Goal: Task Accomplishment & Management: Manage account settings

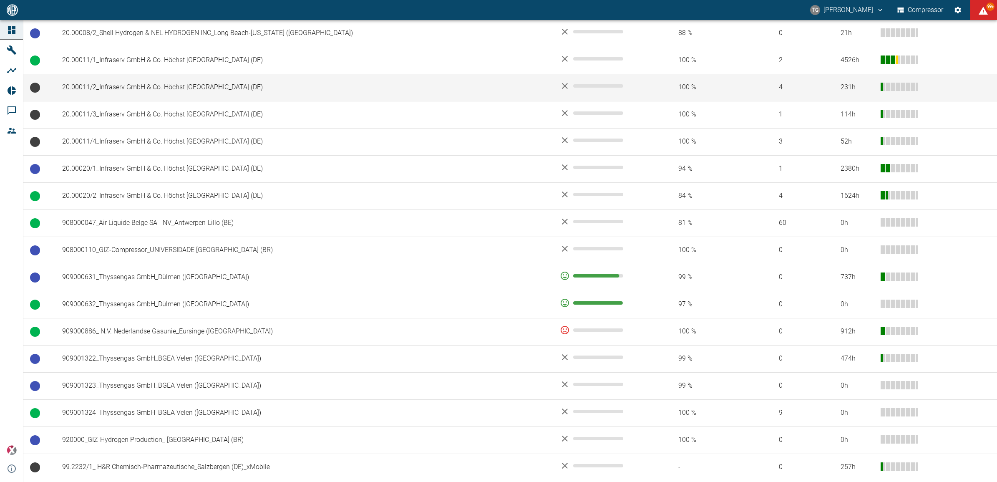
scroll to position [417, 0]
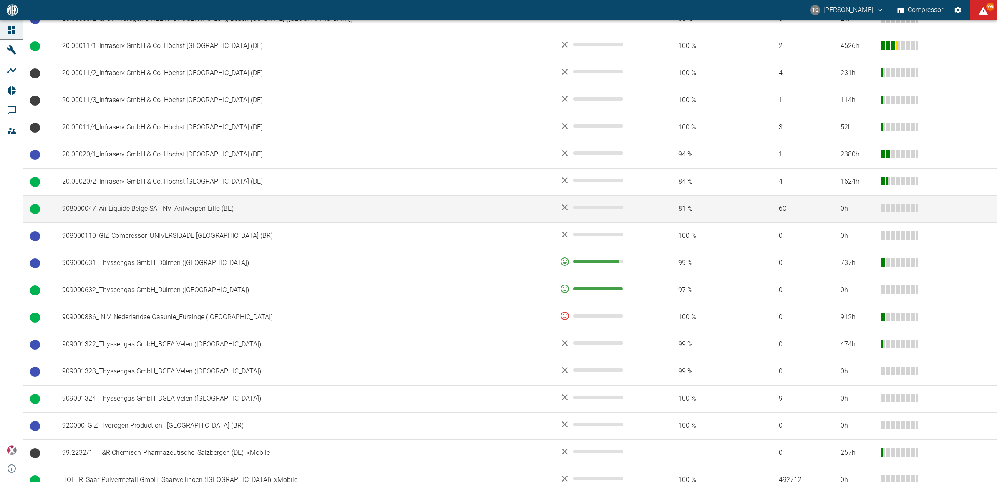
click at [145, 211] on td "908000047_Air Liquide Belge SA - NV_Antwerpen-Lillo (BE)" at bounding box center [304, 208] width 498 height 27
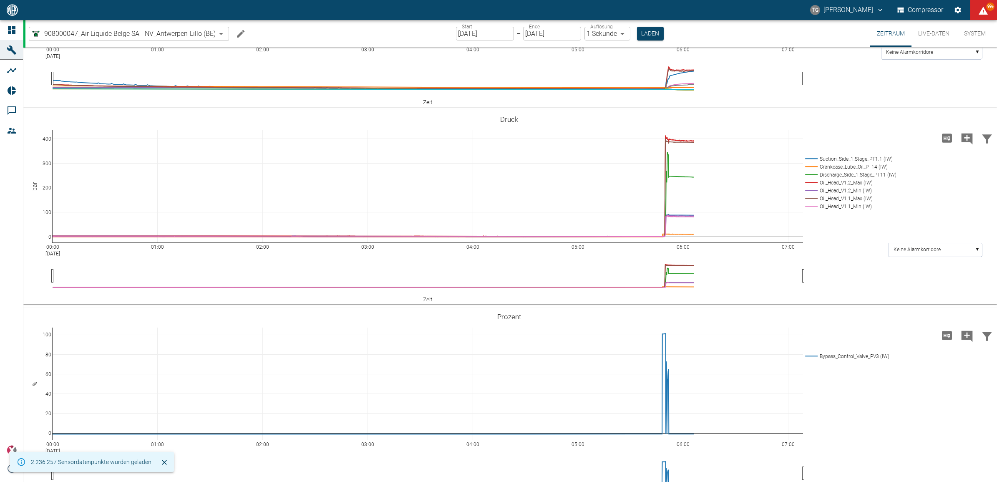
scroll to position [469, 0]
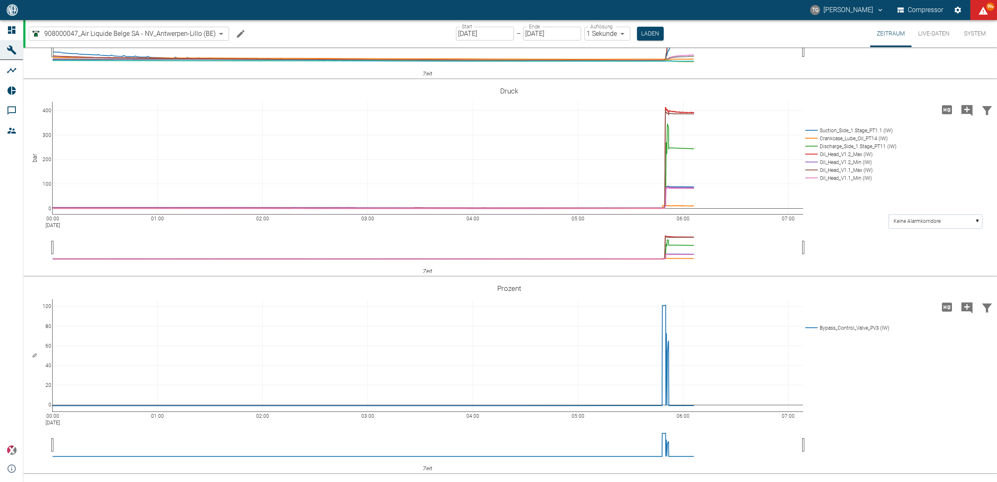
click at [480, 33] on input "[DATE]" at bounding box center [485, 34] width 58 height 14
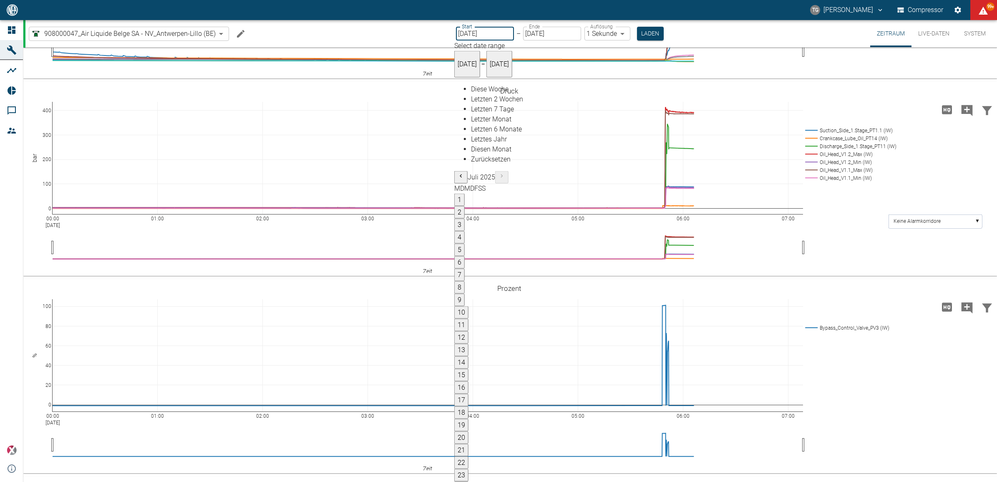
type input "25.08.2025"
type input "2min"
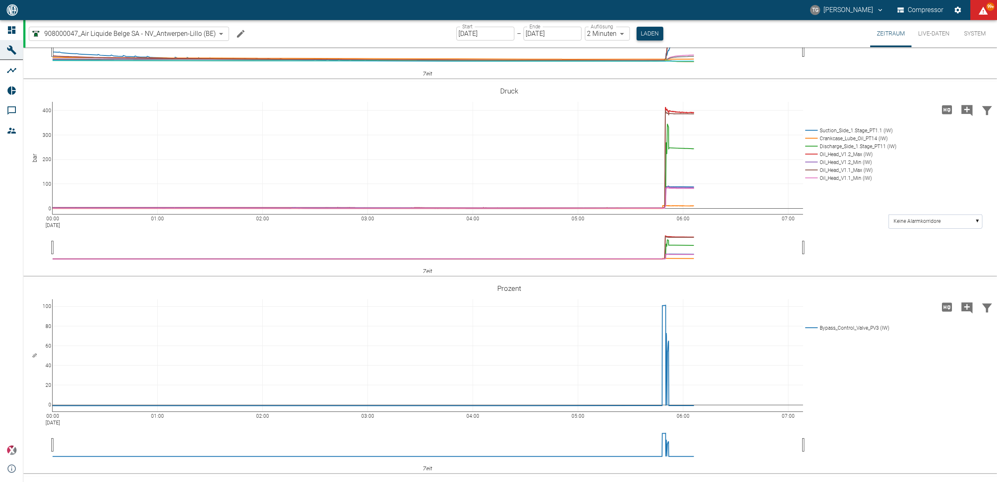
click at [638, 29] on button "Laden" at bounding box center [650, 34] width 27 height 14
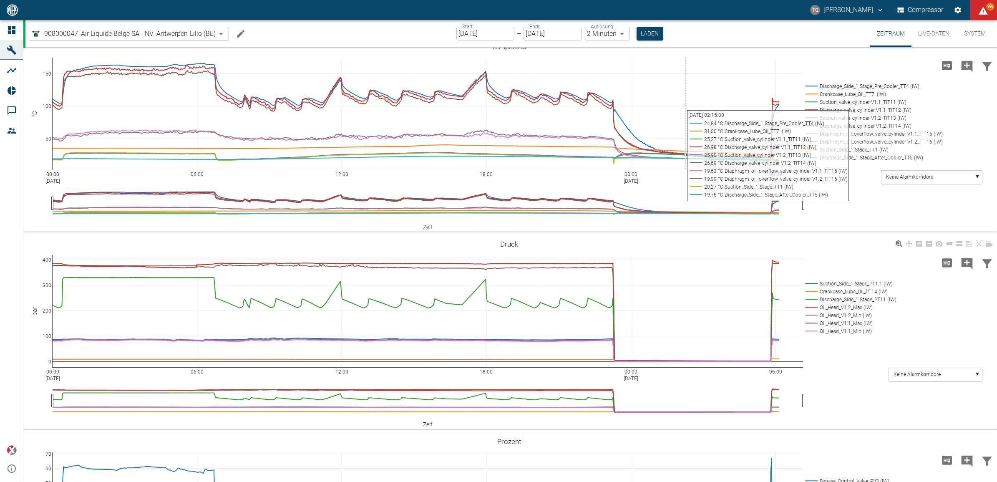
scroll to position [626, 0]
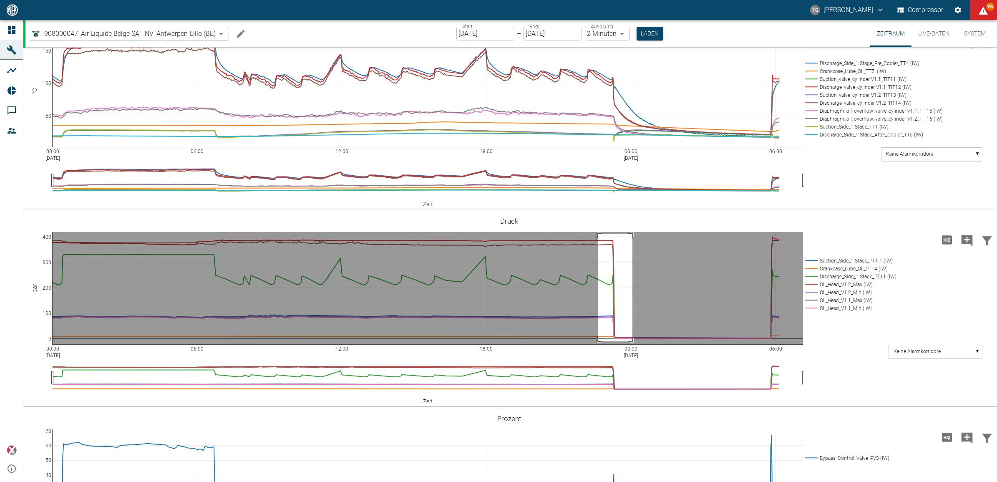
drag, startPoint x: 598, startPoint y: 233, endPoint x: 633, endPoint y: 340, distance: 113.1
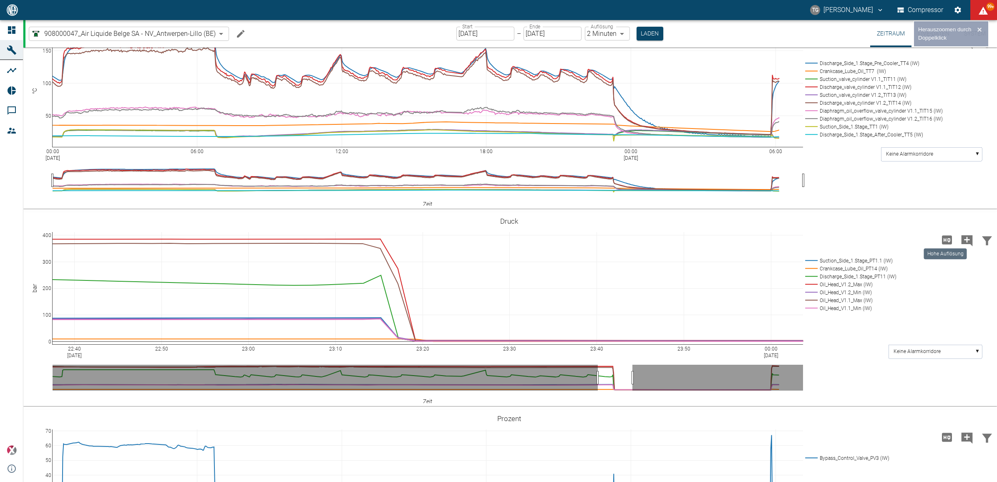
click at [948, 241] on icon "Hohe Auflösung" at bounding box center [947, 239] width 10 height 9
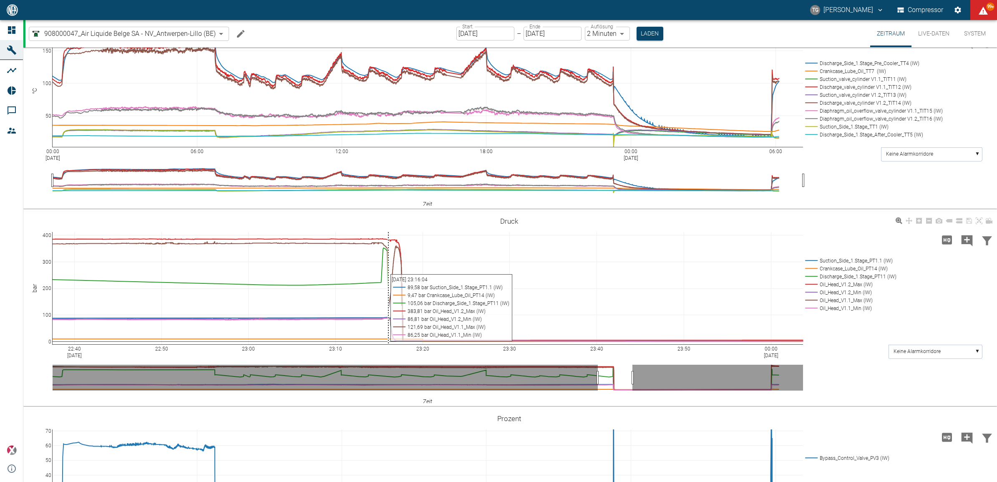
click at [388, 285] on div "22:40 Aug 25, 2025 22:50 23:00 23:10 23:20 23:30 23:40 23:50 00:00 Aug 26, 2025…" at bounding box center [509, 309] width 972 height 188
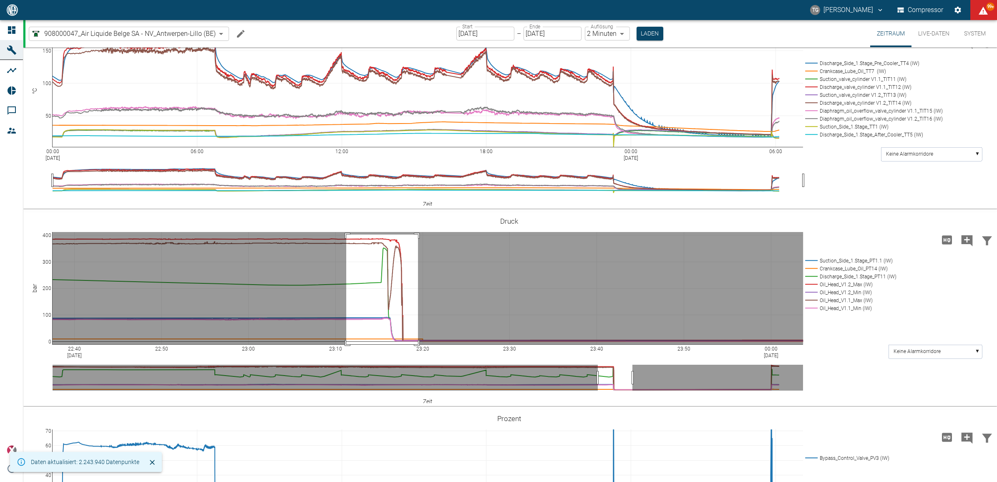
drag, startPoint x: 346, startPoint y: 234, endPoint x: 418, endPoint y: 345, distance: 132.9
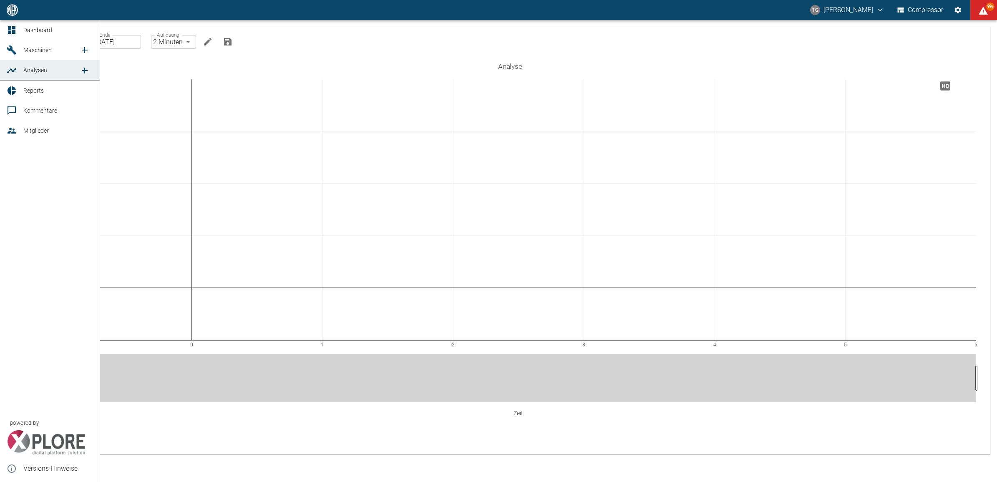
click at [23, 23] on link "Dashboard" at bounding box center [50, 30] width 100 height 20
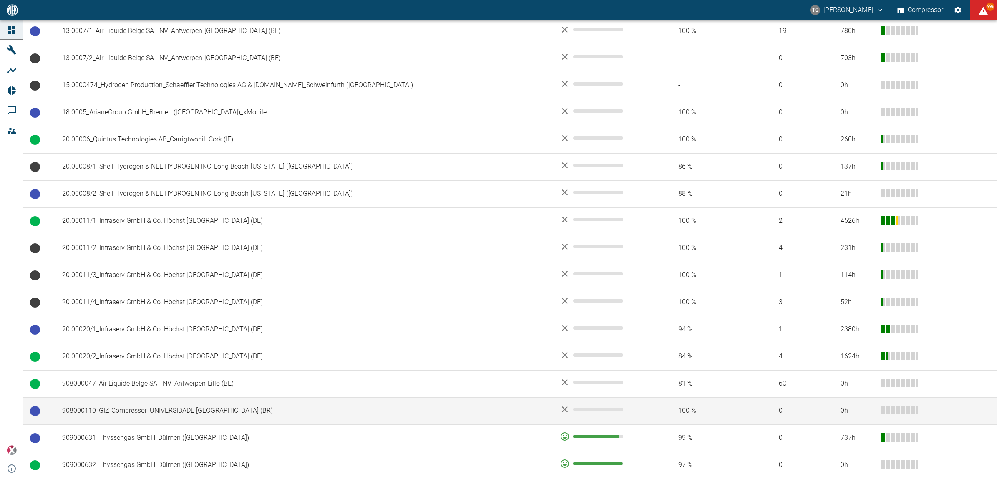
scroll to position [261, 0]
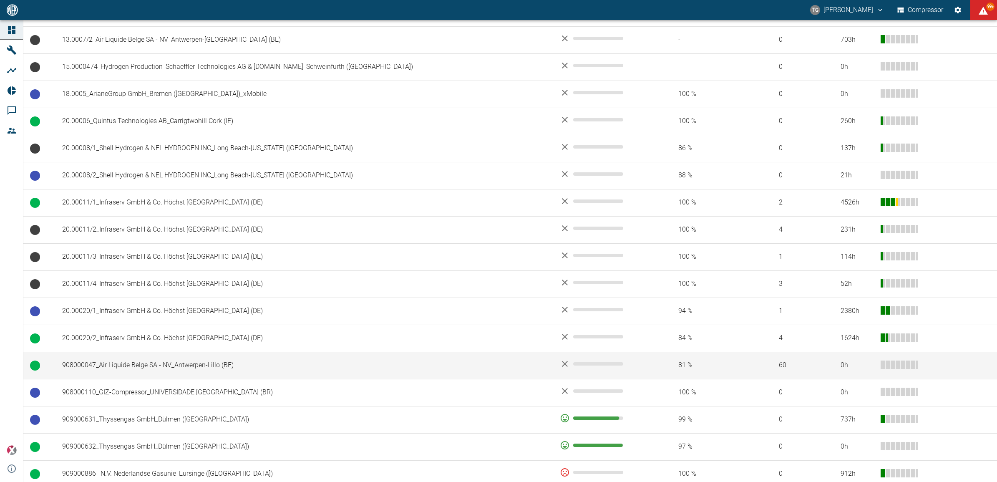
click at [136, 373] on td "908000047_Air Liquide Belge SA - NV_Antwerpen-Lillo (BE)" at bounding box center [304, 365] width 498 height 27
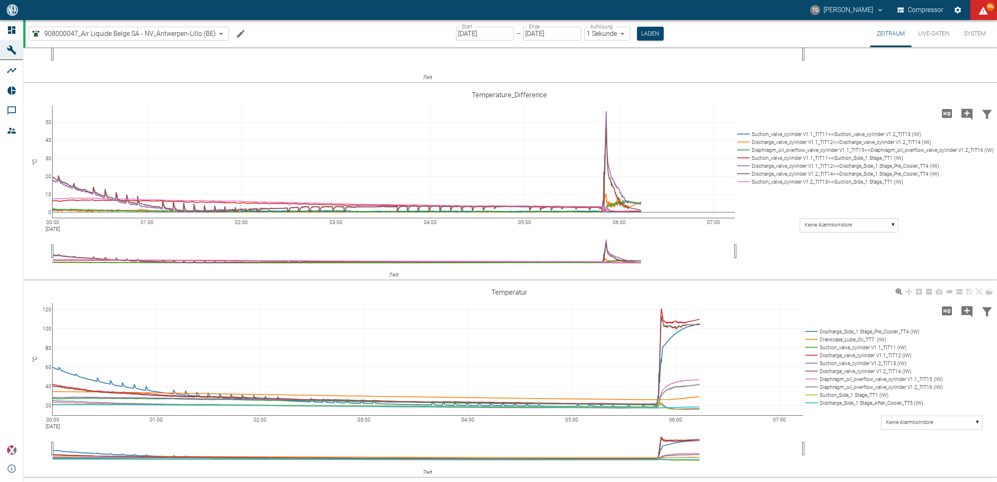
scroll to position [417, 0]
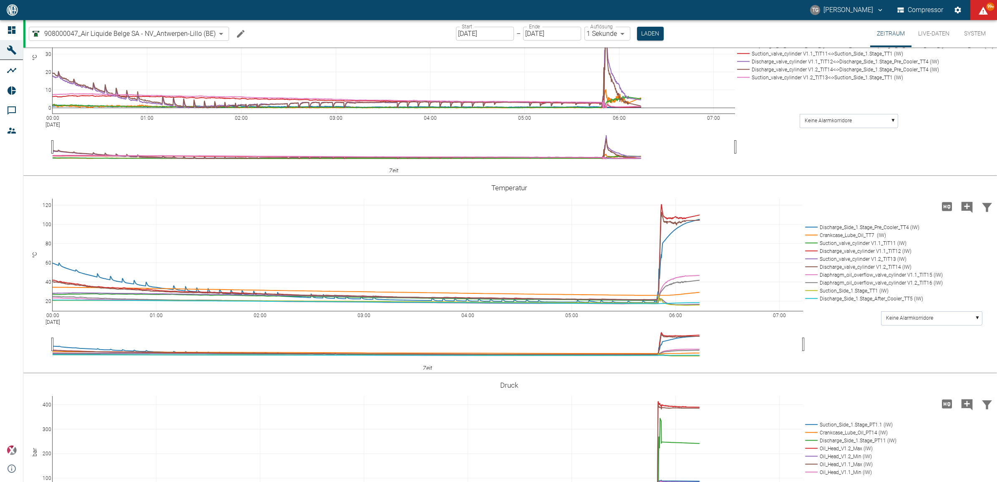
click at [467, 34] on input "26.08.2025" at bounding box center [485, 34] width 58 height 14
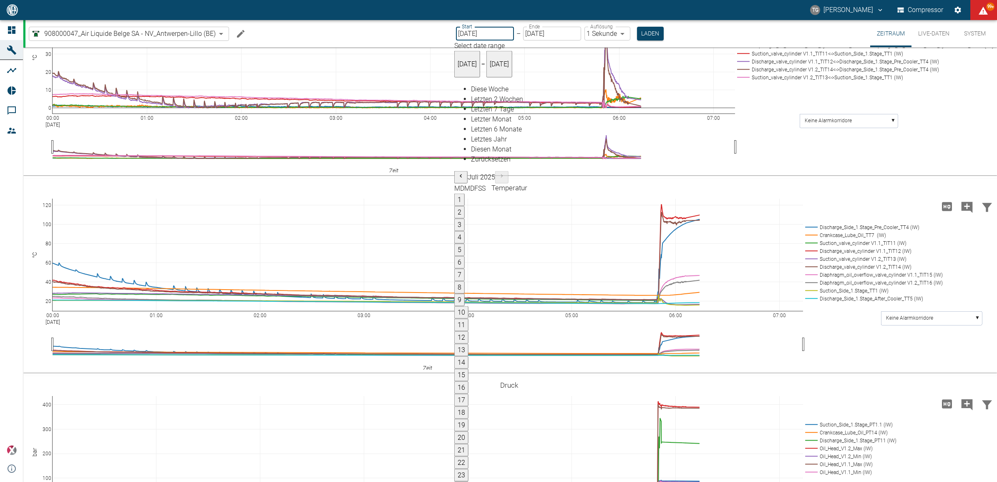
type input "25.08.2025"
click at [596, 28] on label "Auflösung" at bounding box center [602, 26] width 23 height 7
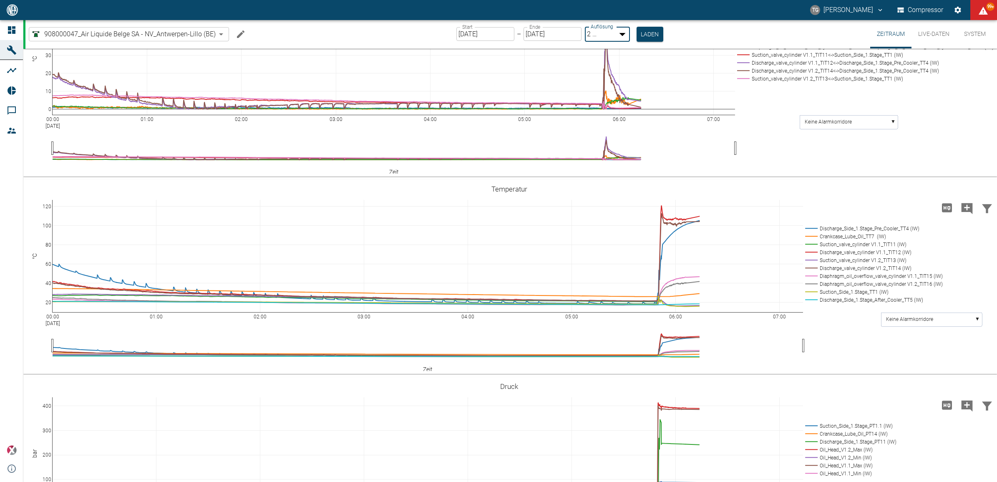
click at [602, 35] on body "TG Thomas Gregoir Compressor 99+ Dashboard Maschinen Analysen Reports Kommentar…" at bounding box center [498, 241] width 997 height 482
drag, startPoint x: 599, startPoint y: 52, endPoint x: 658, endPoint y: 41, distance: 59.9
type input "1sec"
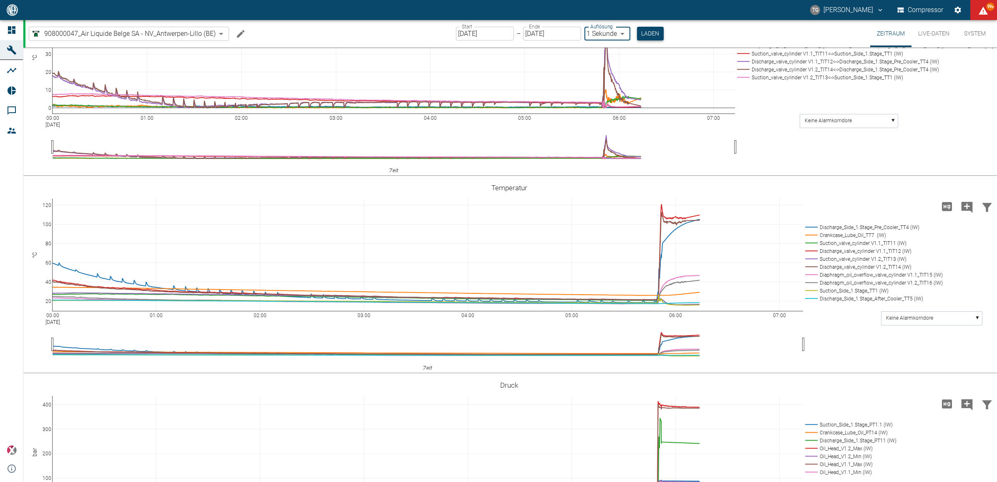
click at [655, 32] on button "Laden" at bounding box center [650, 34] width 27 height 14
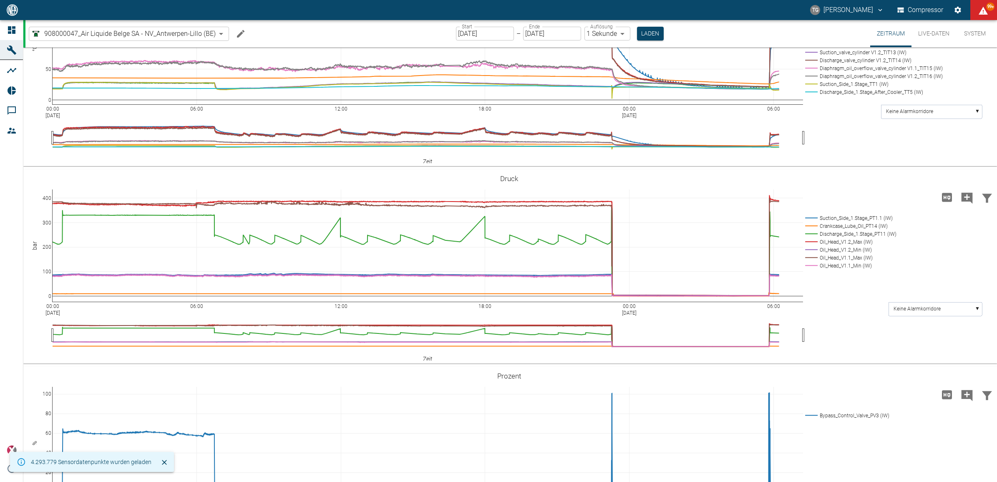
scroll to position [574, 0]
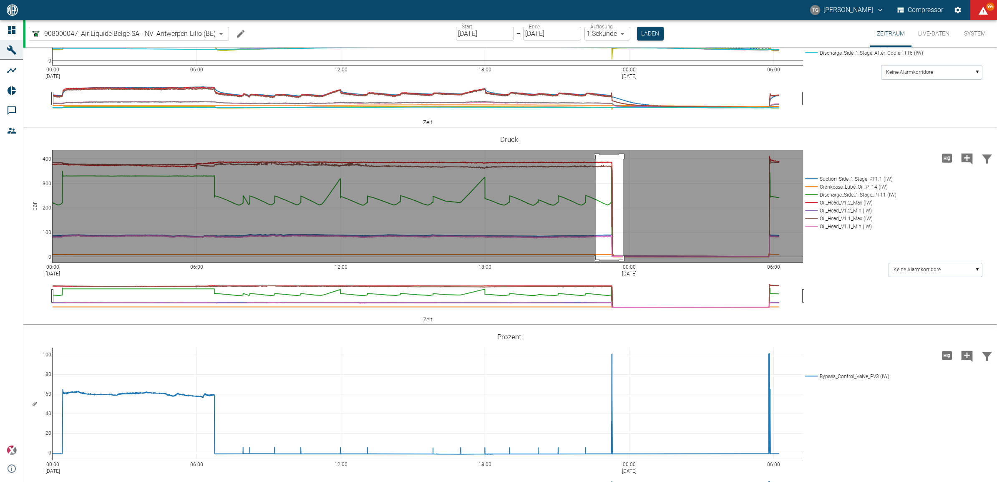
drag, startPoint x: 596, startPoint y: 288, endPoint x: 623, endPoint y: 393, distance: 107.8
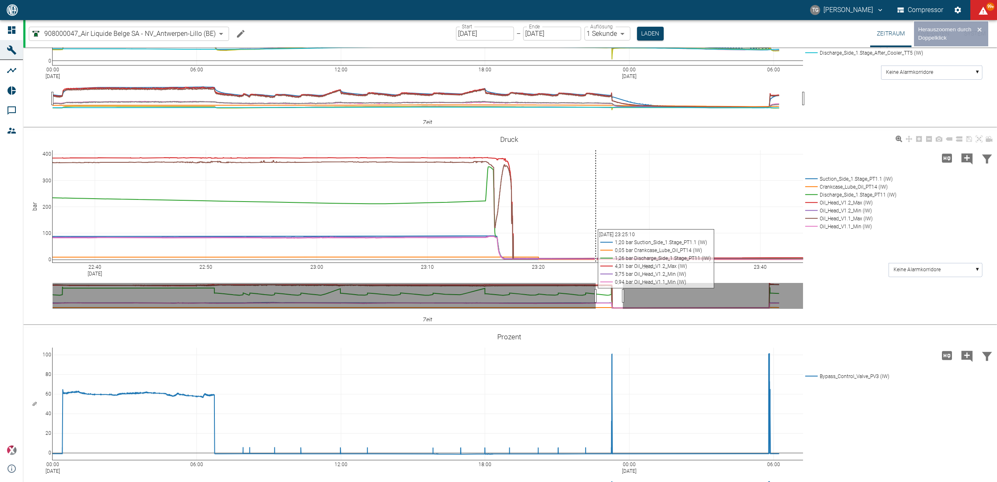
click at [945, 162] on icon "Hohe Auflösung" at bounding box center [947, 158] width 10 height 9
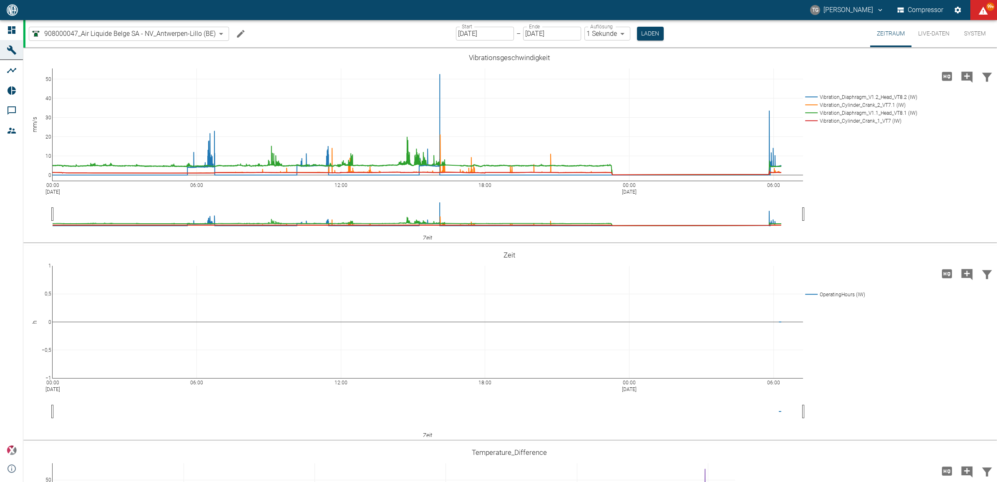
scroll to position [574, 0]
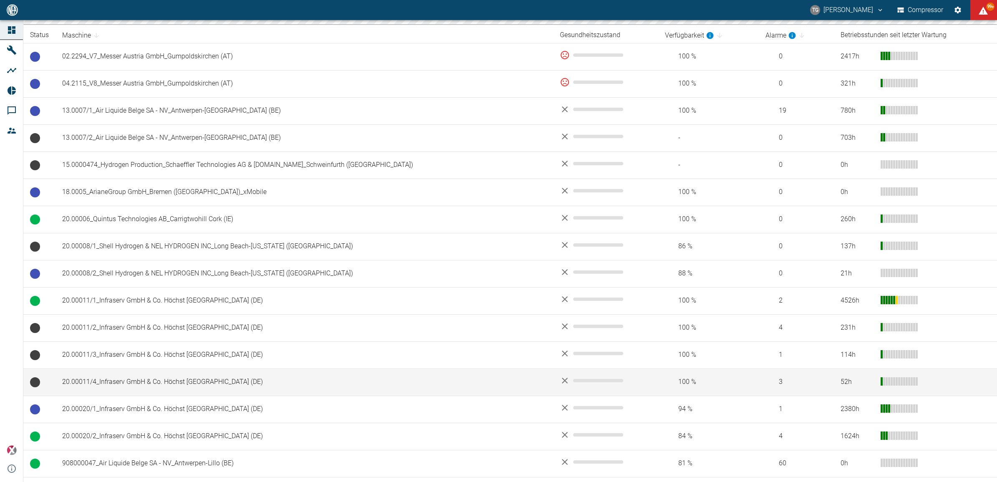
scroll to position [313, 0]
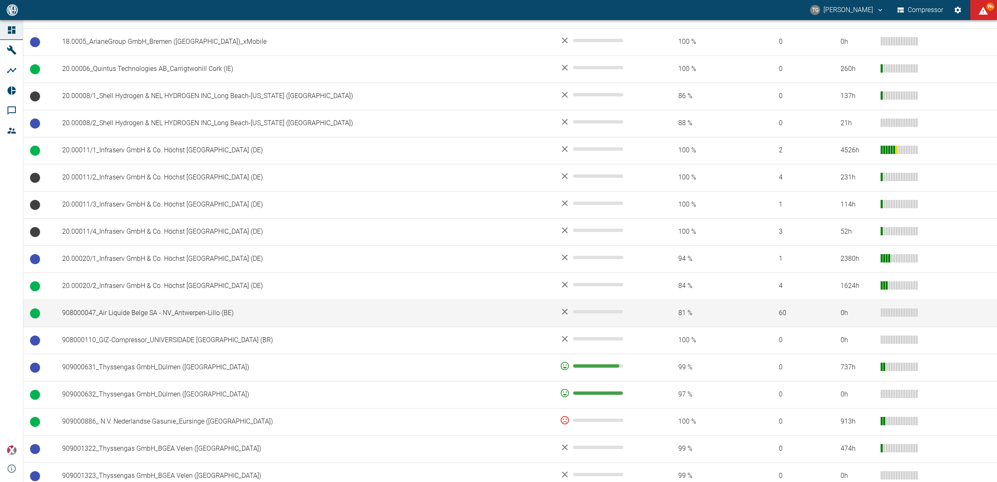
click at [142, 313] on td "908000047_Air Liquide Belge SA - NV_Antwerpen-Lillo (BE)" at bounding box center [304, 313] width 498 height 27
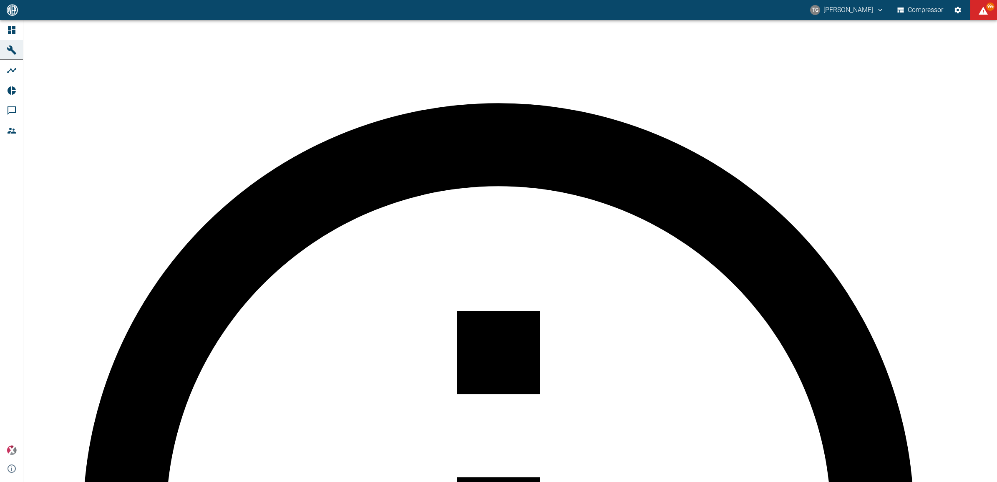
click at [189, 30] on body "TG Thomas Gregoir Compressor 99+ Dashboard Maschinen Analysen Reports Kommentar…" at bounding box center [498, 241] width 997 height 482
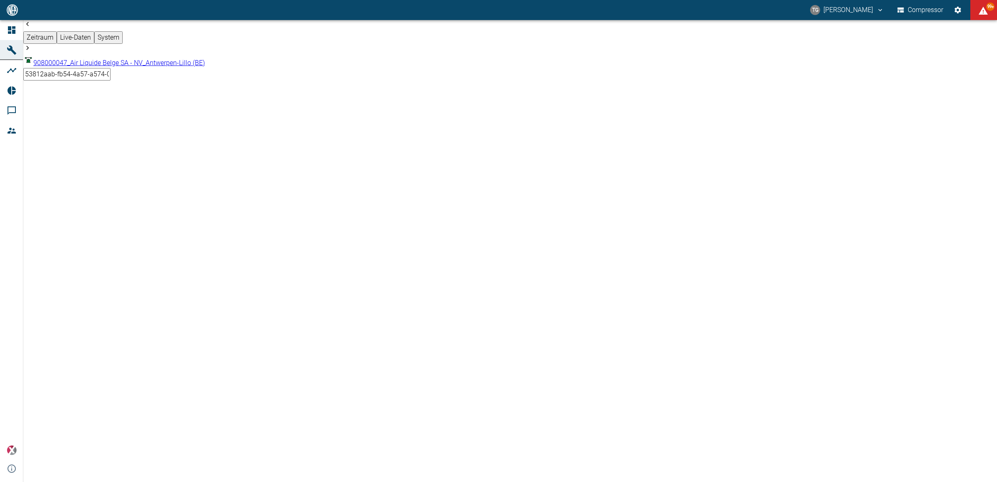
click at [468, 481] on div at bounding box center [498, 489] width 997 height 0
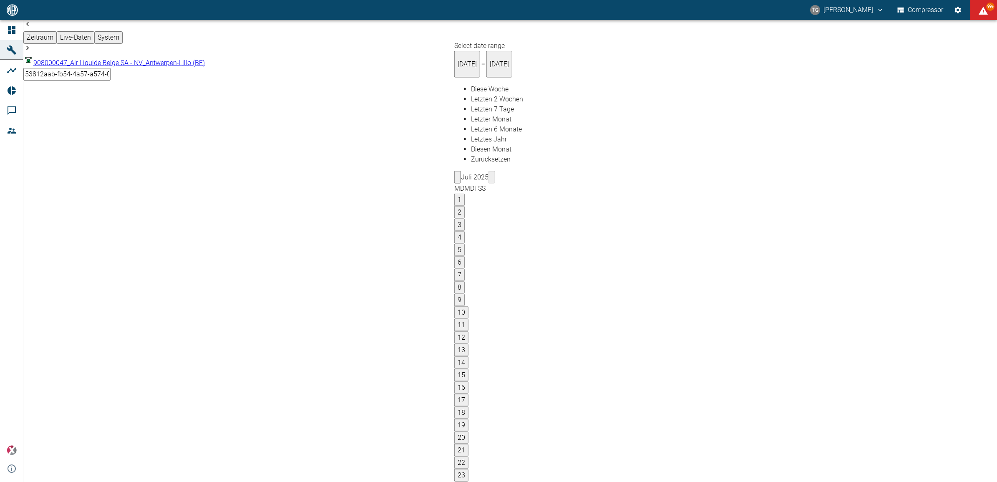
type input "24.08.2025"
type input "2min"
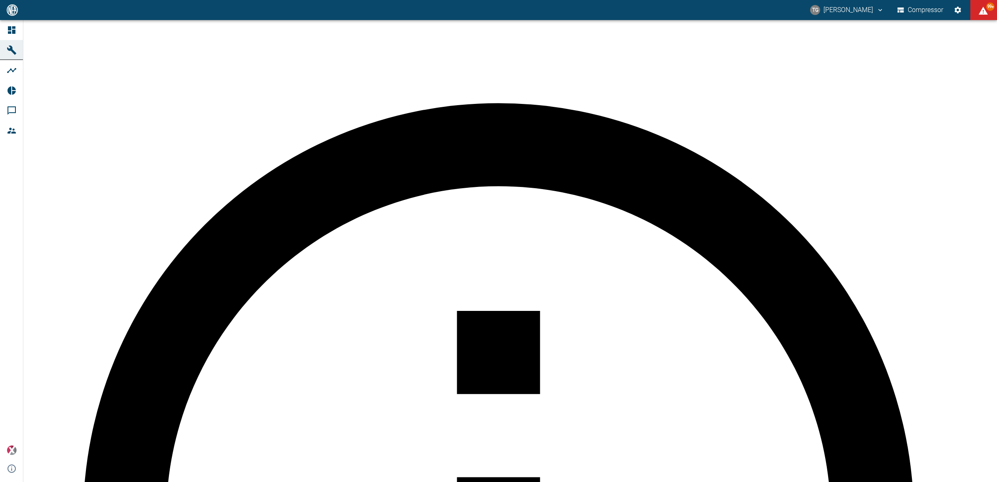
scroll to position [730, 0]
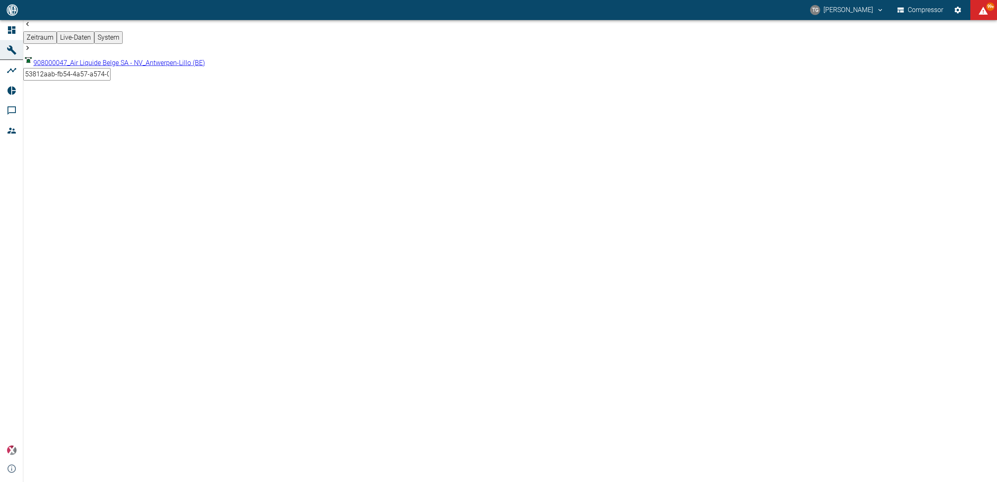
drag, startPoint x: 706, startPoint y: 128, endPoint x: 113, endPoint y: 240, distance: 602.7
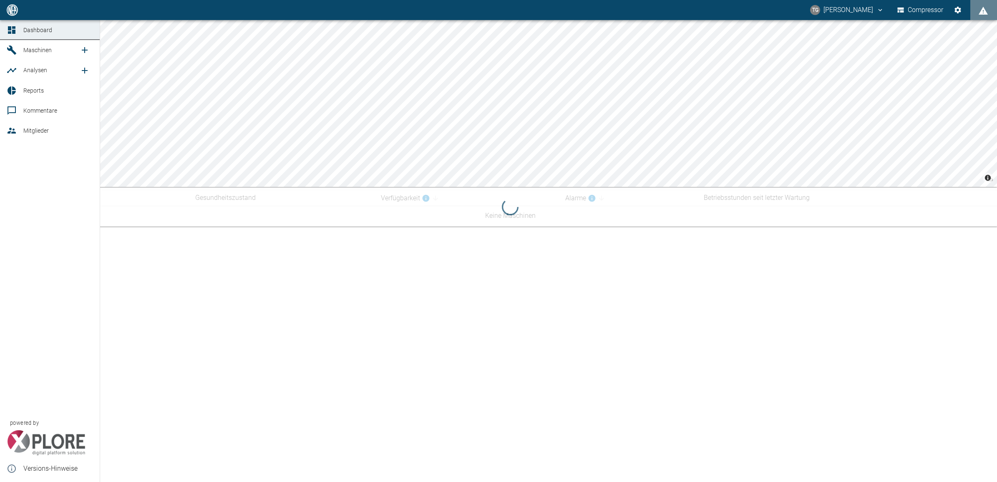
click at [11, 129] on icon at bounding box center [12, 131] width 8 height 6
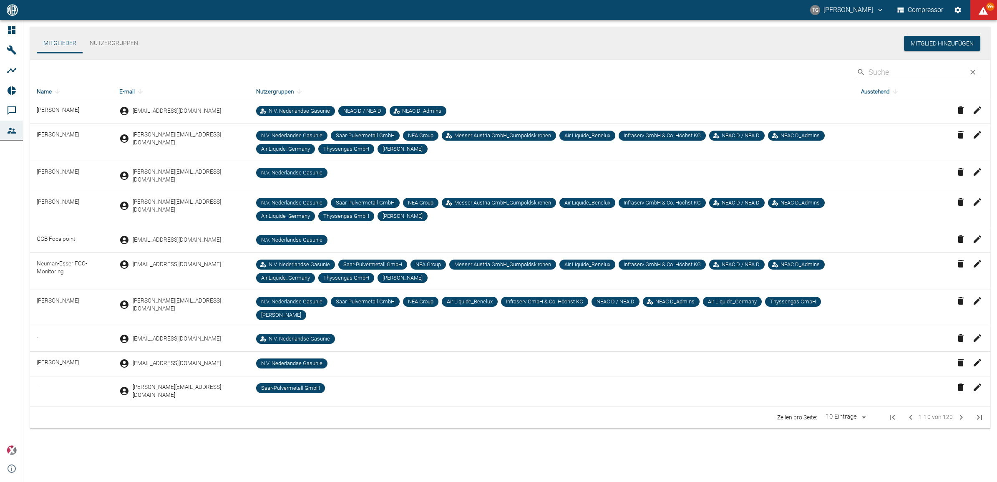
click at [890, 69] on input "Search" at bounding box center [915, 72] width 93 height 15
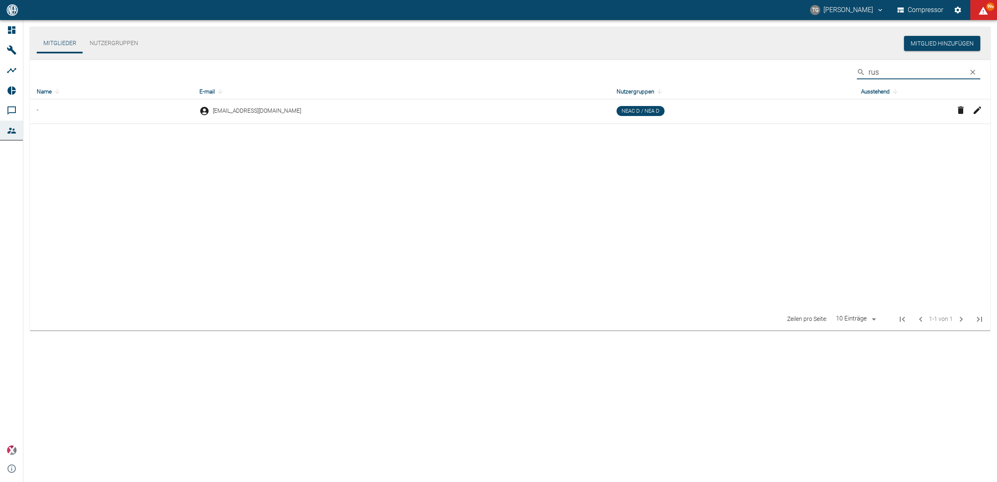
type input "rus"
click at [960, 111] on icon "button" at bounding box center [961, 110] width 6 height 8
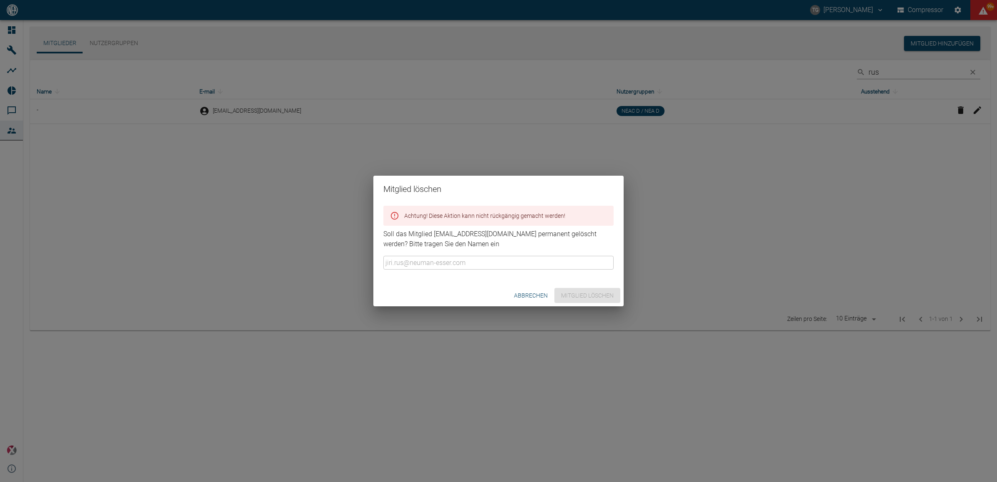
click at [700, 221] on div "Mitglied löschen Achtung! Diese Aktion kann nicht rückgängig gemacht werden! [P…" at bounding box center [498, 241] width 997 height 482
click at [531, 297] on button "Abbrechen" at bounding box center [531, 295] width 40 height 15
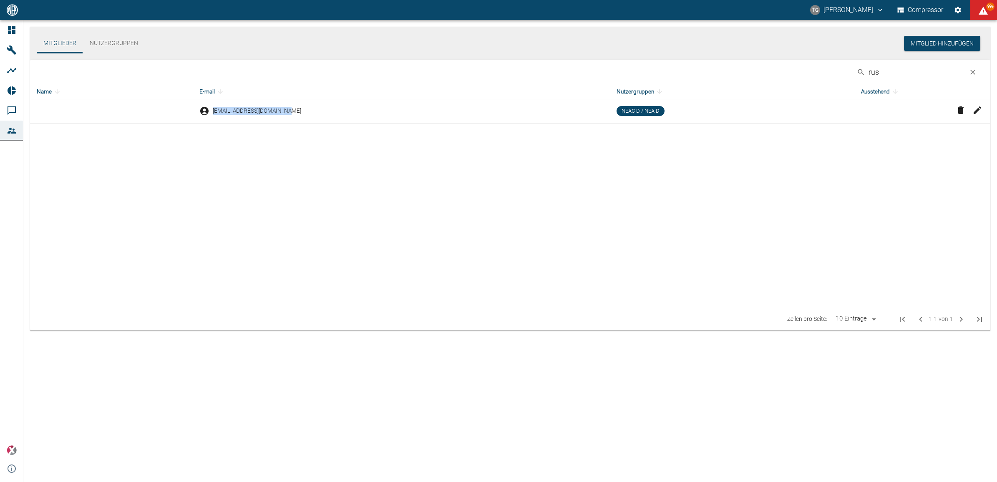
drag, startPoint x: 309, startPoint y: 109, endPoint x: 220, endPoint y: 108, distance: 88.9
click at [220, 108] on div "[EMAIL_ADDRESS][DOMAIN_NAME]" at bounding box center [401, 111] width 404 height 10
copy span "[EMAIL_ADDRESS][DOMAIN_NAME]"
click at [957, 111] on icon "button" at bounding box center [961, 110] width 10 height 10
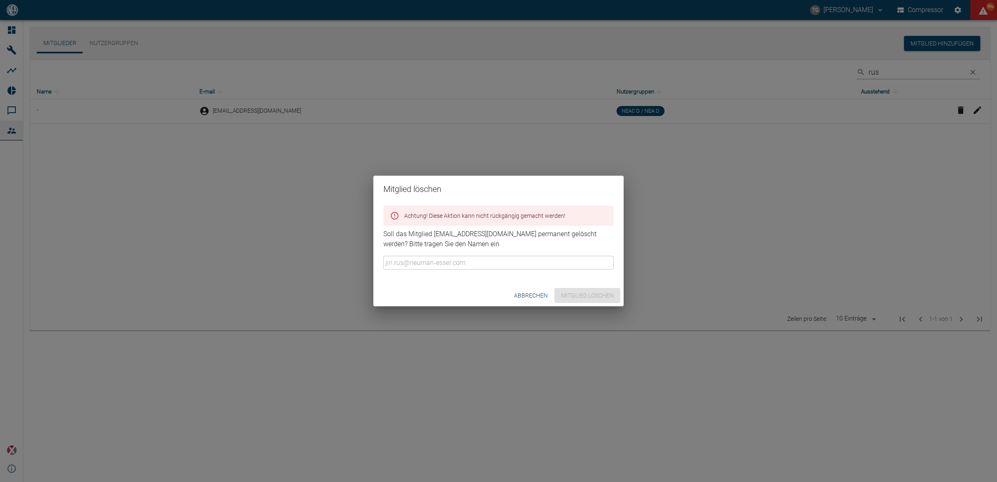
click at [420, 265] on input "text" at bounding box center [498, 263] width 230 height 14
paste input "[EMAIL_ADDRESS][DOMAIN_NAME]"
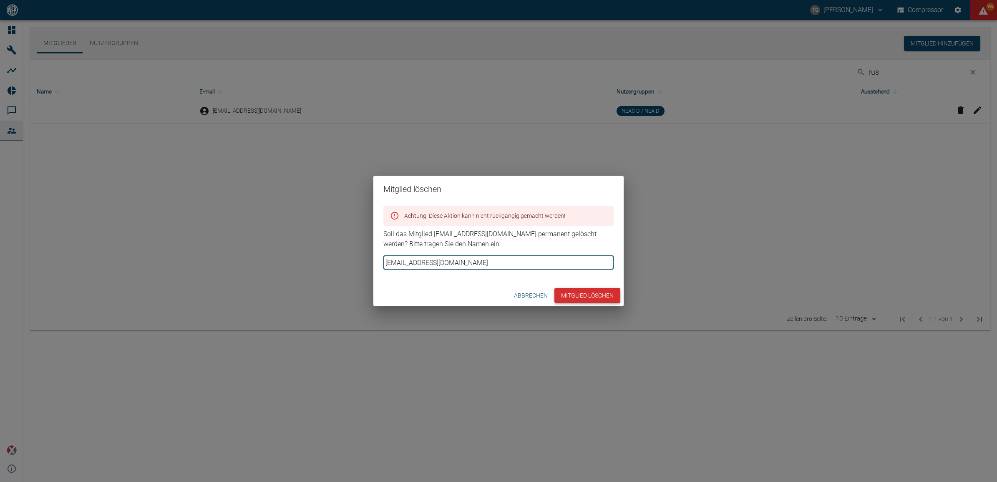
type input "[EMAIL_ADDRESS][DOMAIN_NAME]"
click at [599, 294] on button "Mitglied löschen" at bounding box center [588, 295] width 66 height 15
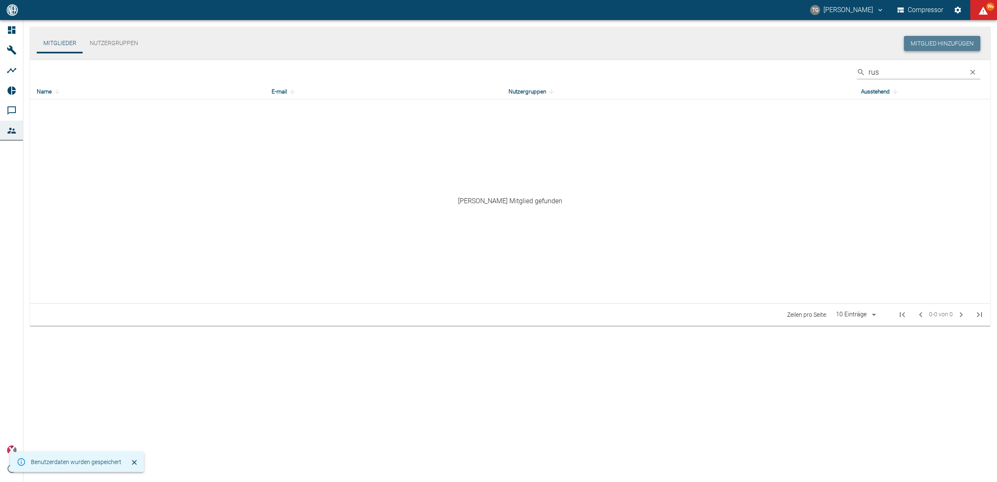
click at [930, 42] on button "Mitglied hinzufügen" at bounding box center [942, 43] width 76 height 15
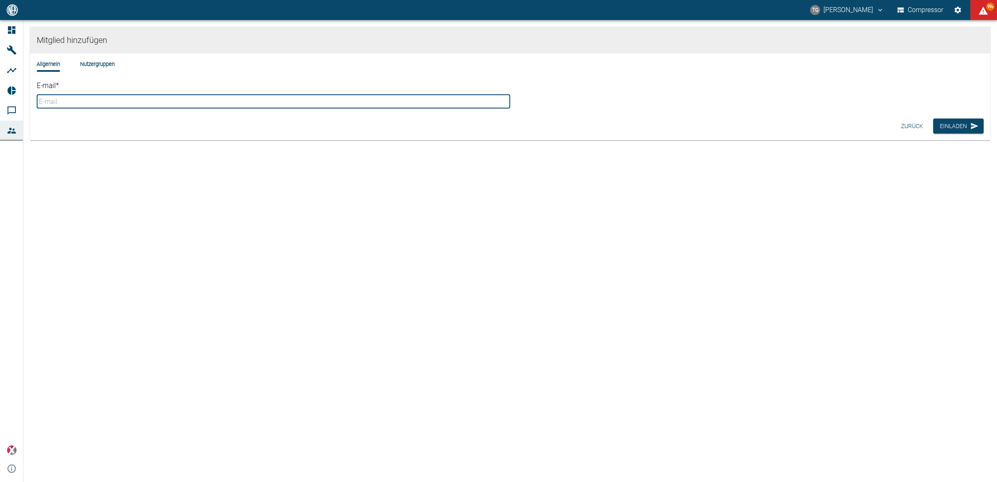
click at [138, 97] on input "E-mail *" at bounding box center [274, 102] width 474 height 14
paste input "[EMAIL_ADDRESS][DOMAIN_NAME]"
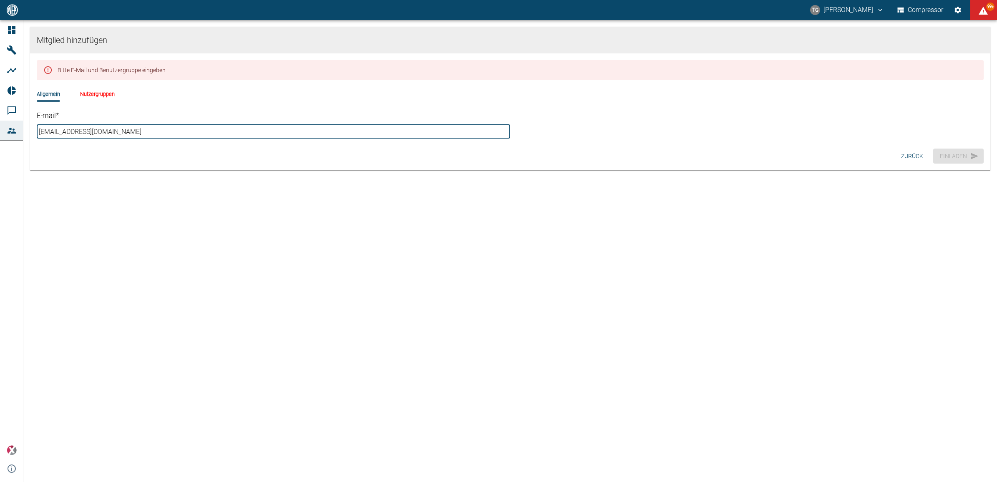
type input "[EMAIL_ADDRESS][DOMAIN_NAME]"
click at [371, 215] on div "Mitglied hinzufügen Bitte E-Mail und Benutzergruppe eingeben Allgemein Nutzergr…" at bounding box center [510, 251] width 974 height 462
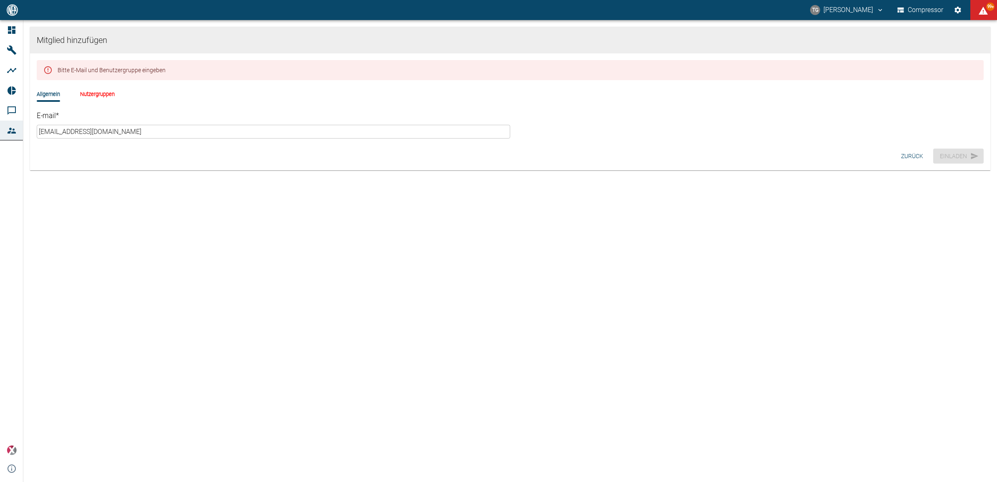
click at [99, 94] on li "Nutzergruppen" at bounding box center [97, 94] width 35 height 8
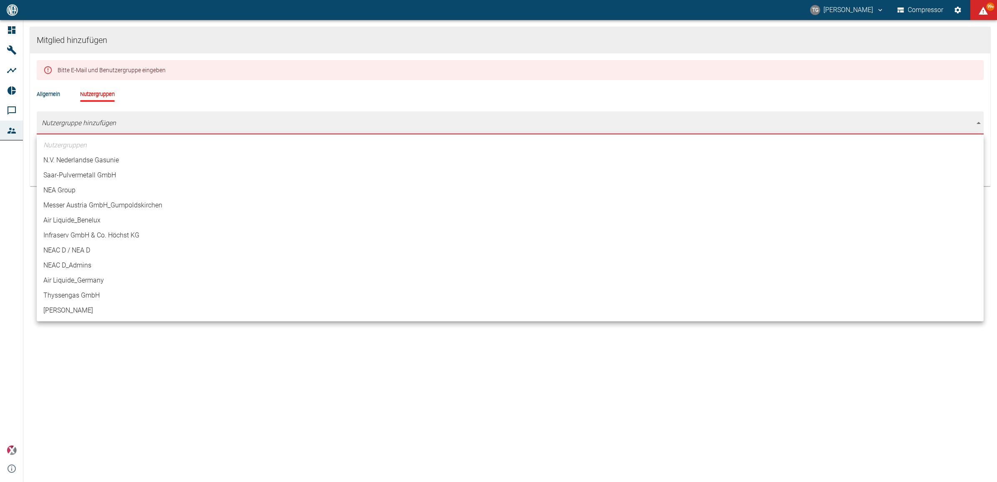
click at [46, 120] on body "TG [PERSON_NAME] Compressor 99+ Dashboard Maschinen Analysen Reports Kommentare…" at bounding box center [498, 241] width 997 height 482
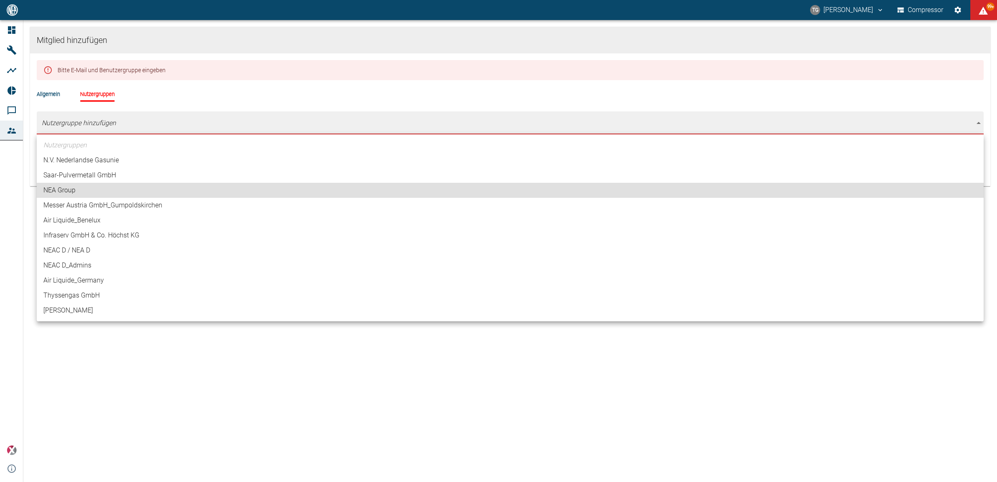
click at [83, 249] on li "NEAC D / NEA D" at bounding box center [510, 250] width 947 height 15
type input "[object Object]"
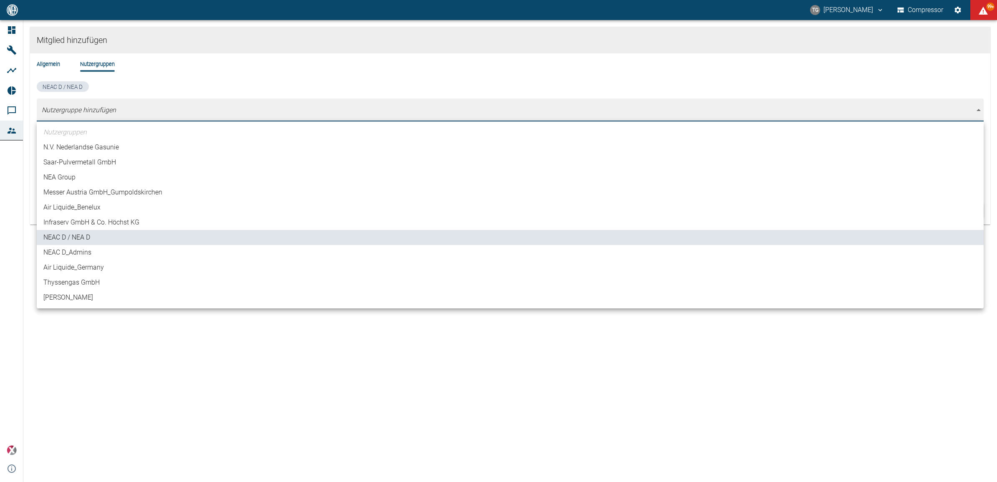
click at [267, 368] on div at bounding box center [498, 241] width 997 height 482
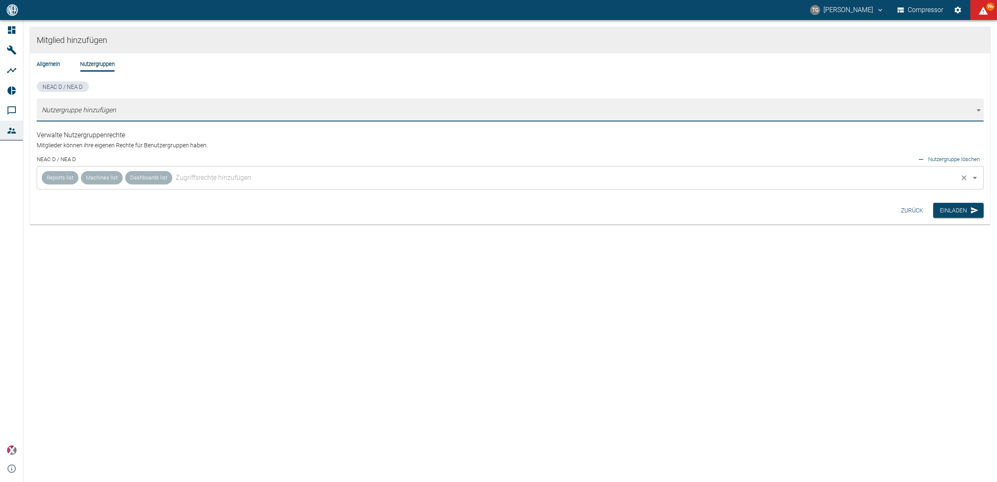
click at [202, 178] on input "text" at bounding box center [565, 178] width 783 height 16
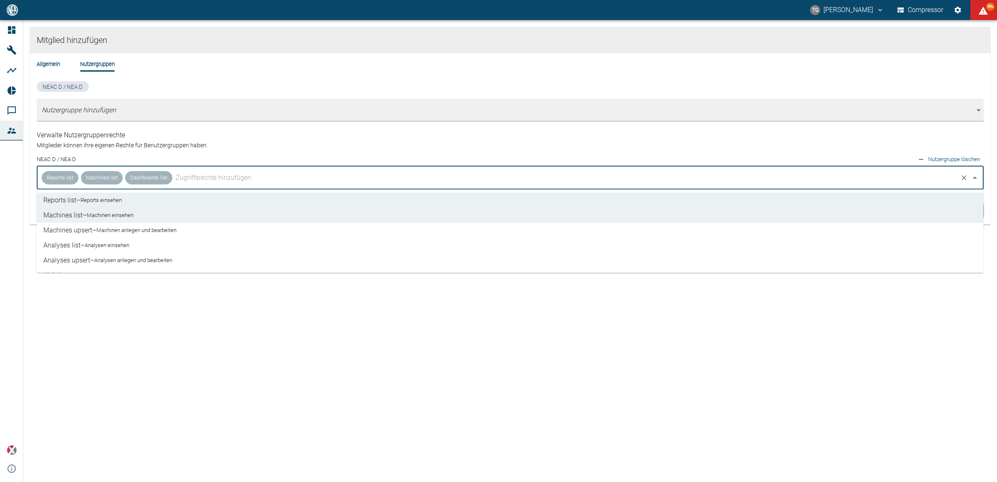
click at [67, 244] on li "Analyses list – Analysen einsehen" at bounding box center [510, 245] width 947 height 15
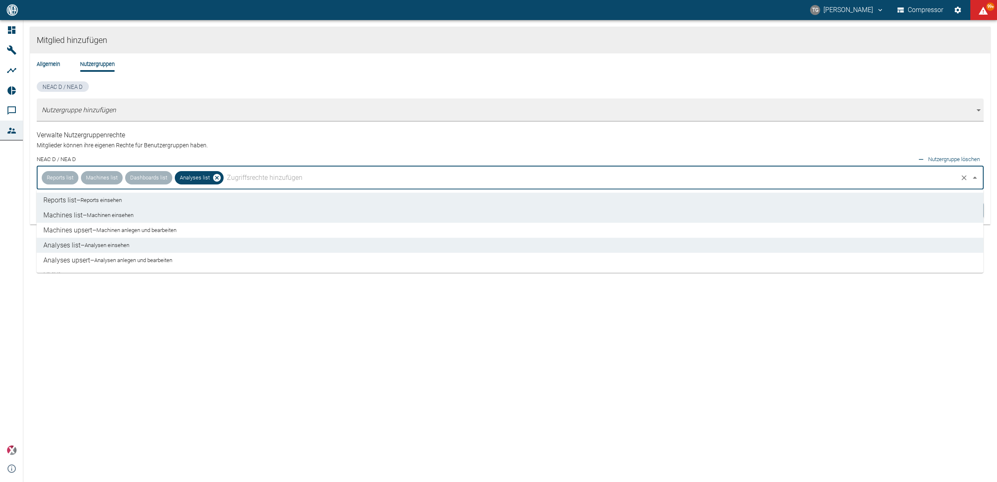
click at [71, 258] on li "Analyses upsert – Analysen anlegen und bearbeiten" at bounding box center [510, 260] width 947 height 15
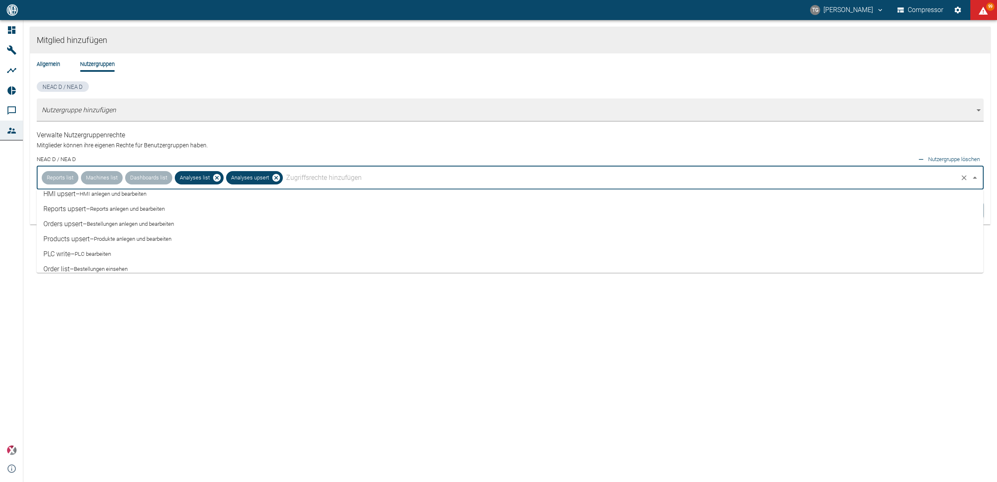
scroll to position [193, 0]
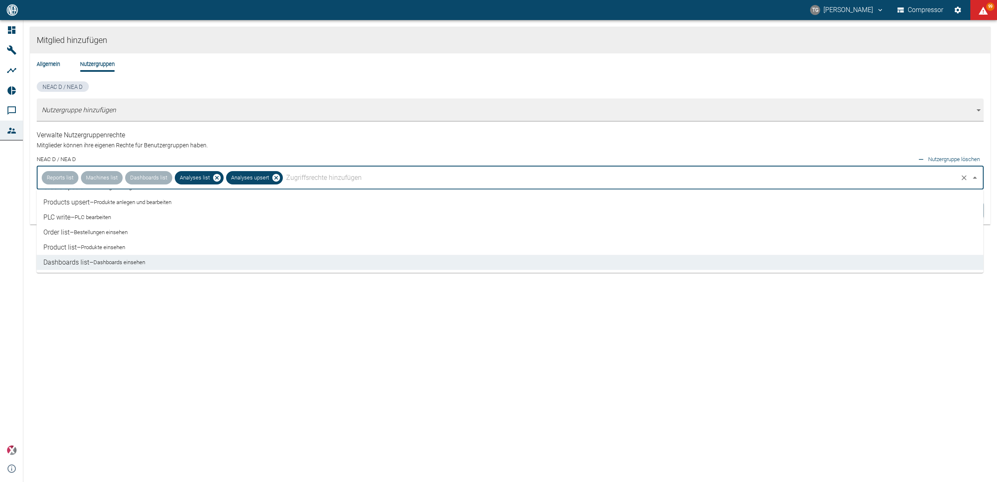
click at [138, 340] on div "Mitglied hinzufügen Allgemein Nutzergruppen NEAC D / NEA D Nutzergruppe hinzufü…" at bounding box center [510, 251] width 974 height 462
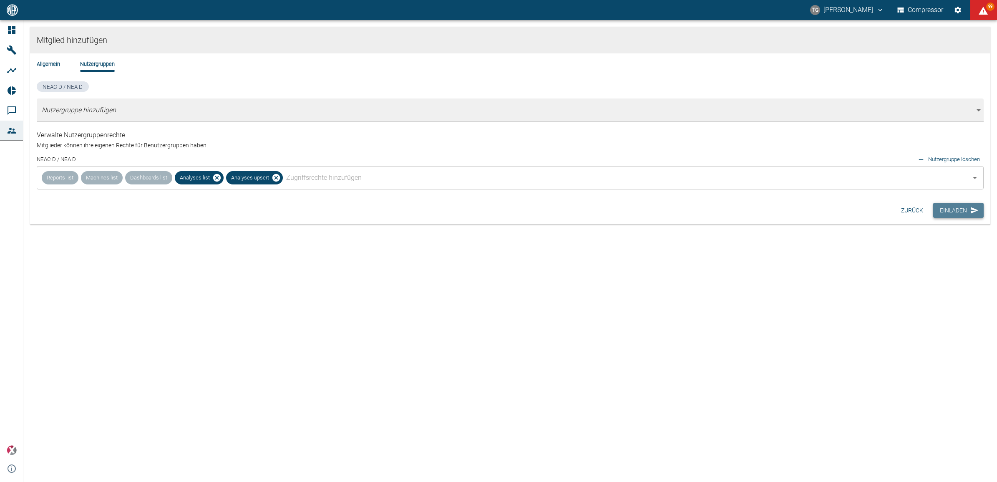
click at [959, 211] on button "Einladen" at bounding box center [958, 210] width 50 height 15
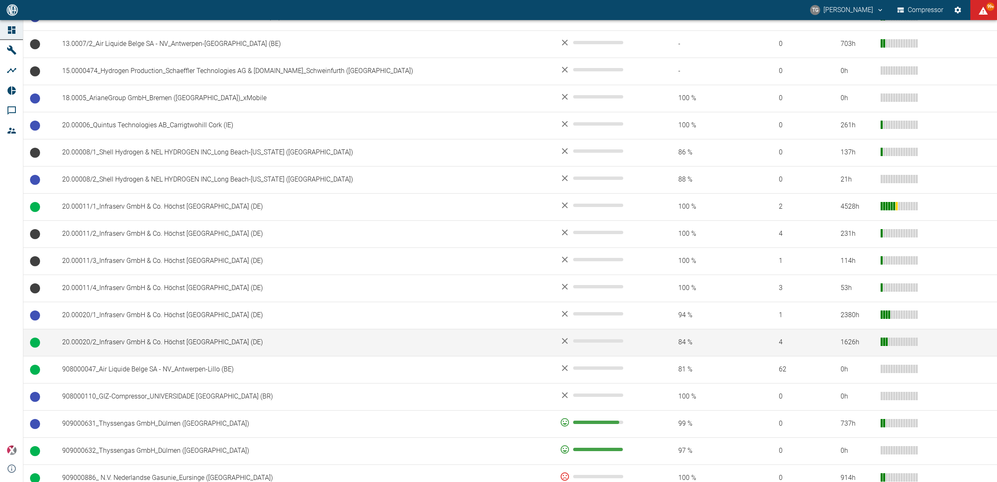
scroll to position [313, 0]
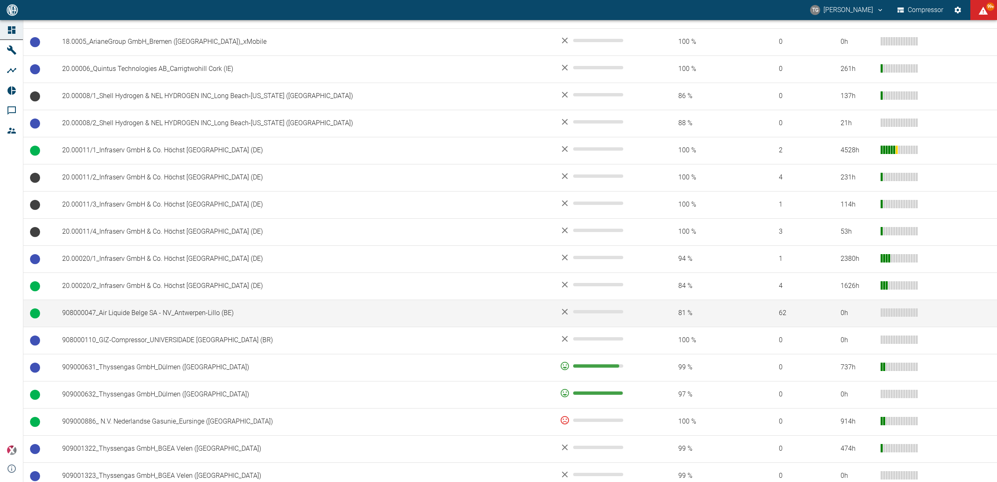
click at [120, 308] on td "908000047_Air Liquide Belge SA - NV_Antwerpen-Lillo (BE)" at bounding box center [304, 313] width 498 height 27
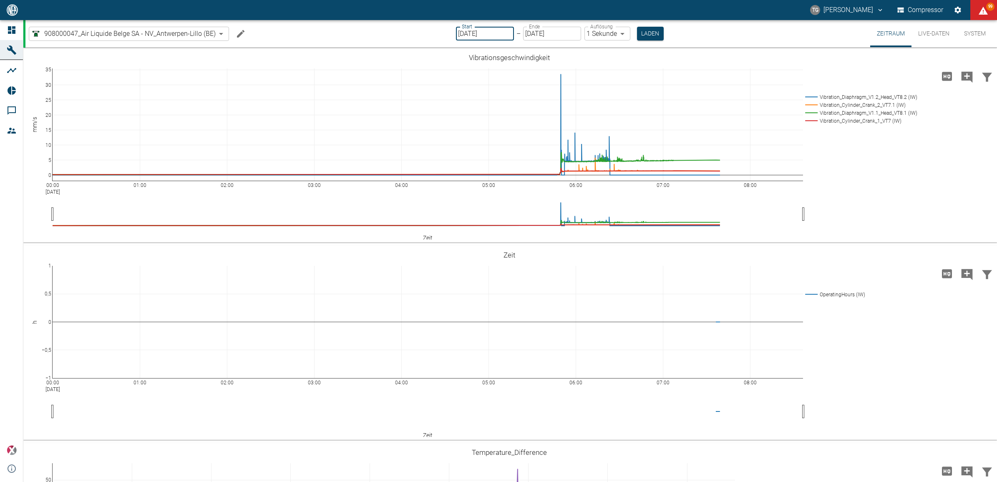
drag, startPoint x: 484, startPoint y: 32, endPoint x: 504, endPoint y: 39, distance: 21.2
click at [483, 33] on input "[DATE]" at bounding box center [485, 34] width 58 height 14
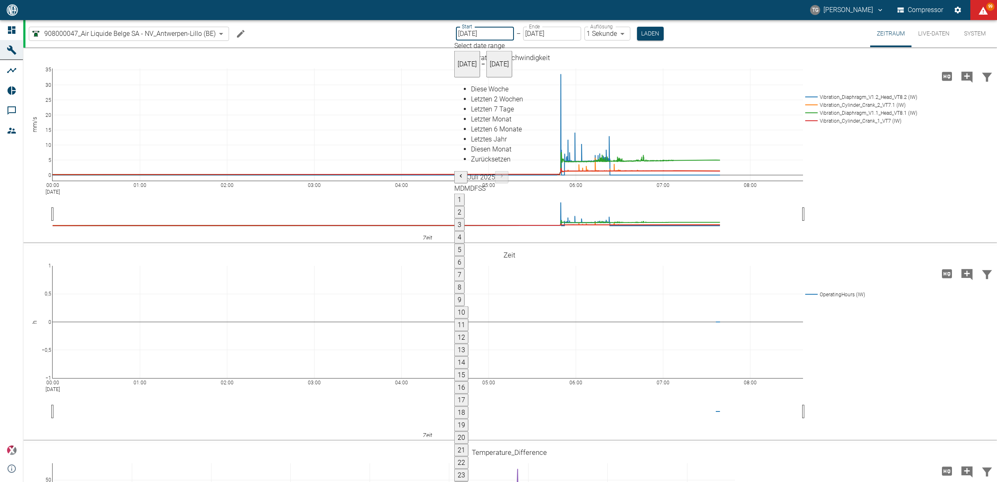
type input "[DATE]"
type input "2min"
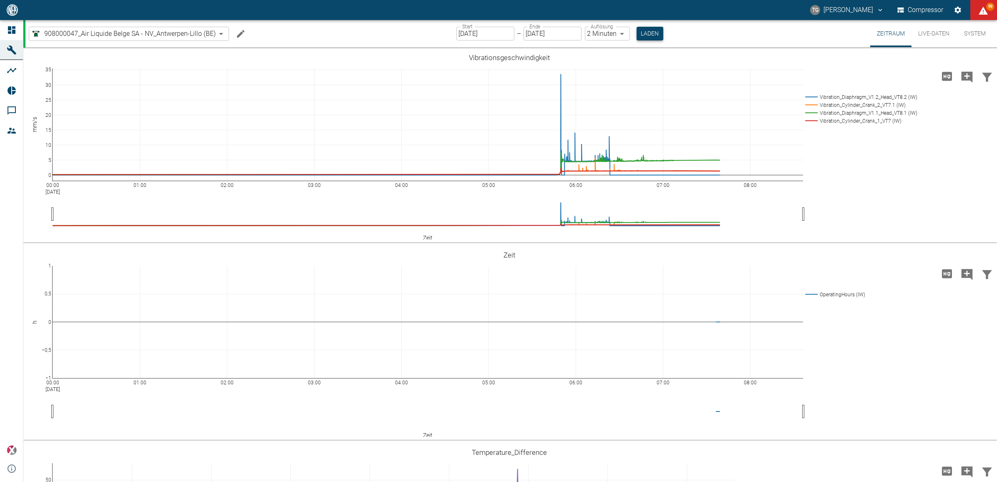
click at [642, 31] on button "Laden" at bounding box center [650, 34] width 27 height 14
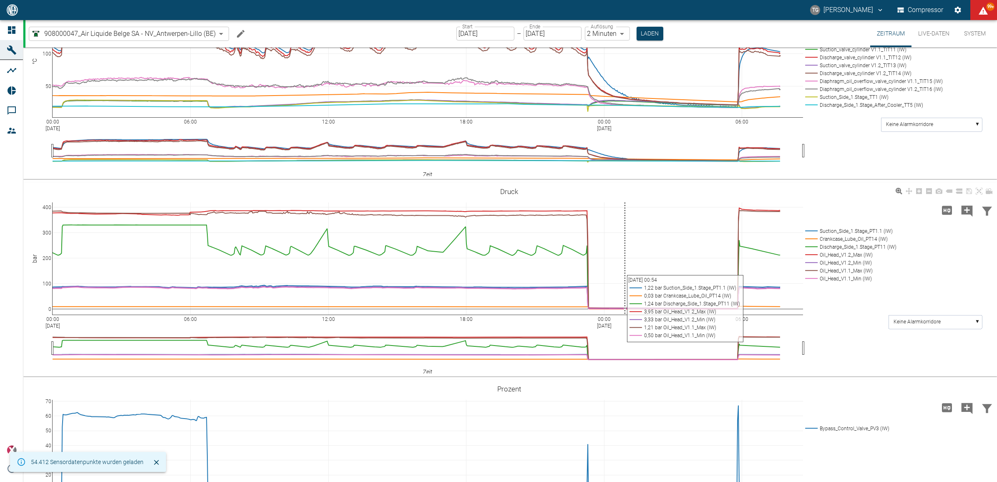
scroll to position [574, 0]
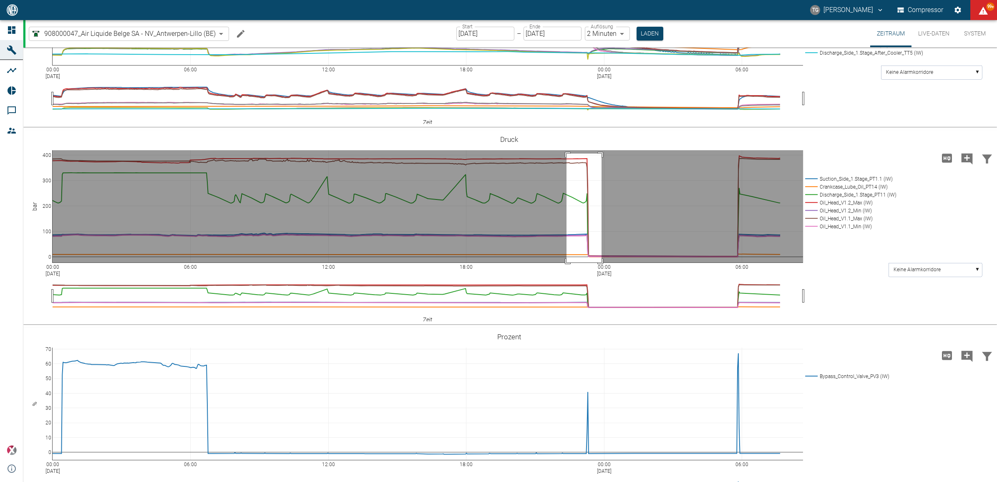
drag, startPoint x: 567, startPoint y: 287, endPoint x: 602, endPoint y: 397, distance: 115.6
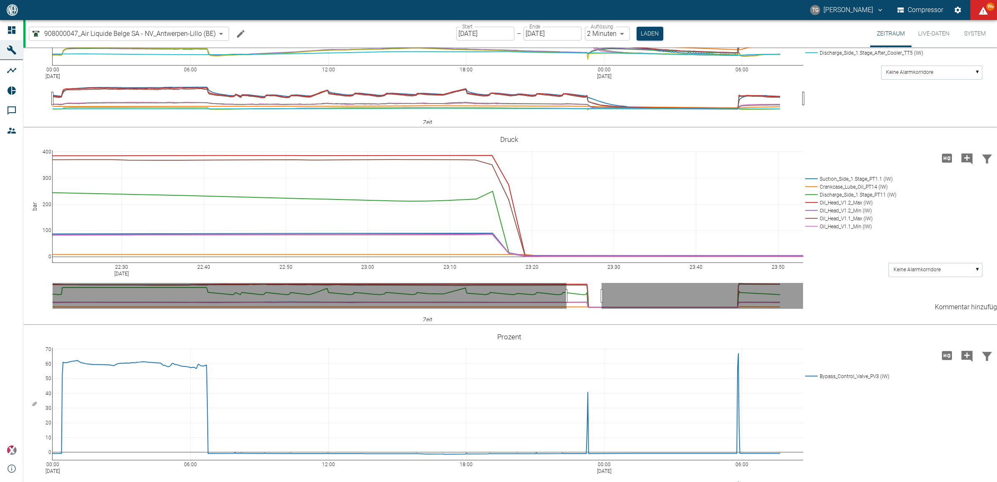
click at [966, 164] on icon "Kommentar hinzufügen" at bounding box center [967, 158] width 11 height 11
click at [923, 164] on button "Weiter" at bounding box center [924, 157] width 25 height 13
paste textarea "TRIP //Diaphragm Oil Pressure V1.1 // HH // PT8.1 // The bypass control valve r…"
type textarea "TRIP //Diaphragm Oil Pressure V1.1 // HH // PT8.1 // The bypass control valve r…"
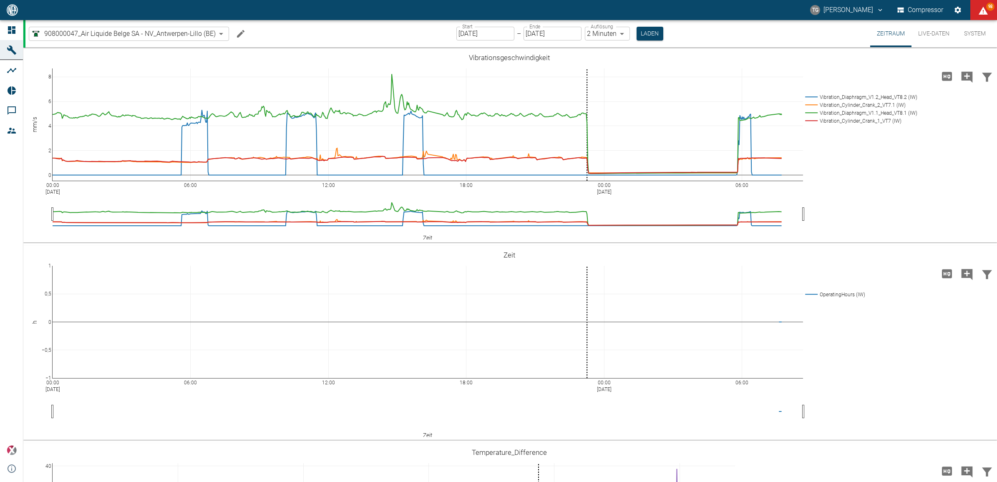
scroll to position [574, 0]
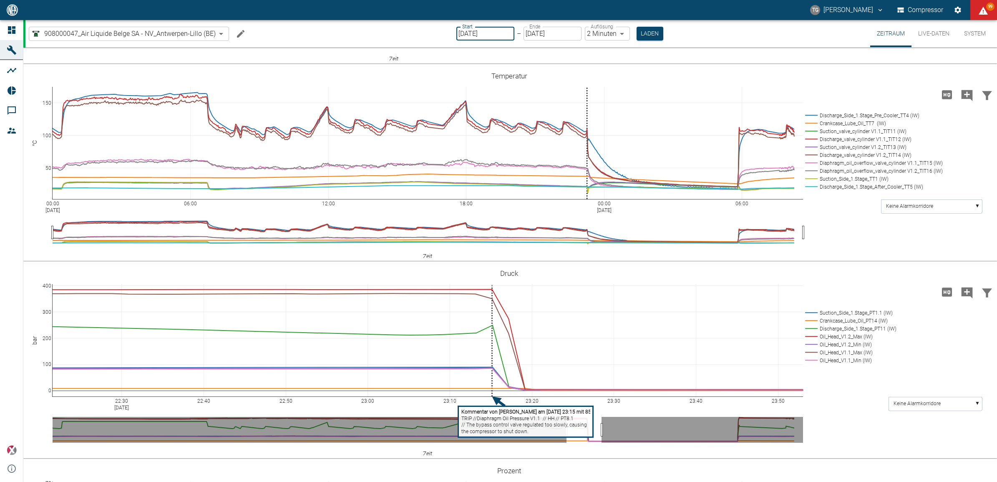
click at [487, 31] on input "25.08.2025" at bounding box center [485, 34] width 58 height 14
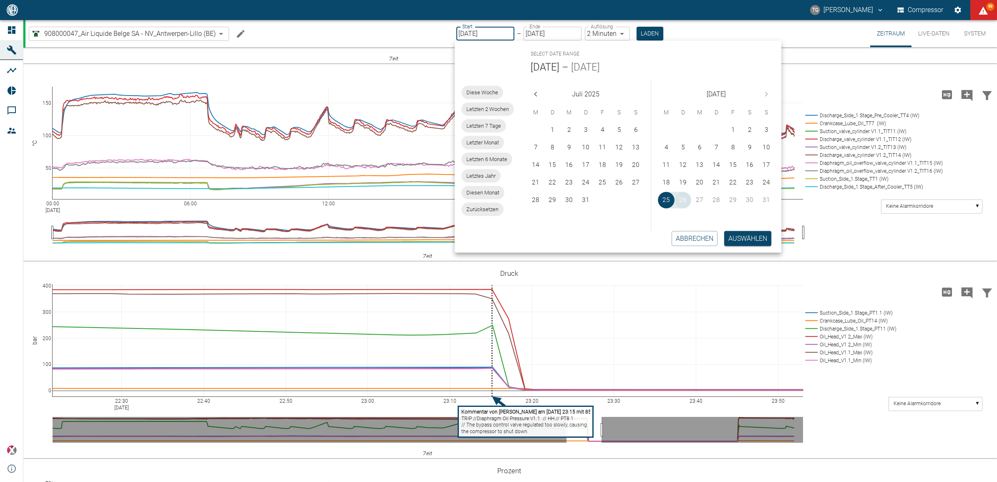
click at [688, 196] on button "26" at bounding box center [683, 200] width 17 height 17
type input "[DATE]"
click at [688, 196] on button "26" at bounding box center [683, 200] width 17 height 17
click at [733, 240] on button "Auswählen" at bounding box center [747, 238] width 47 height 15
type input "1sec"
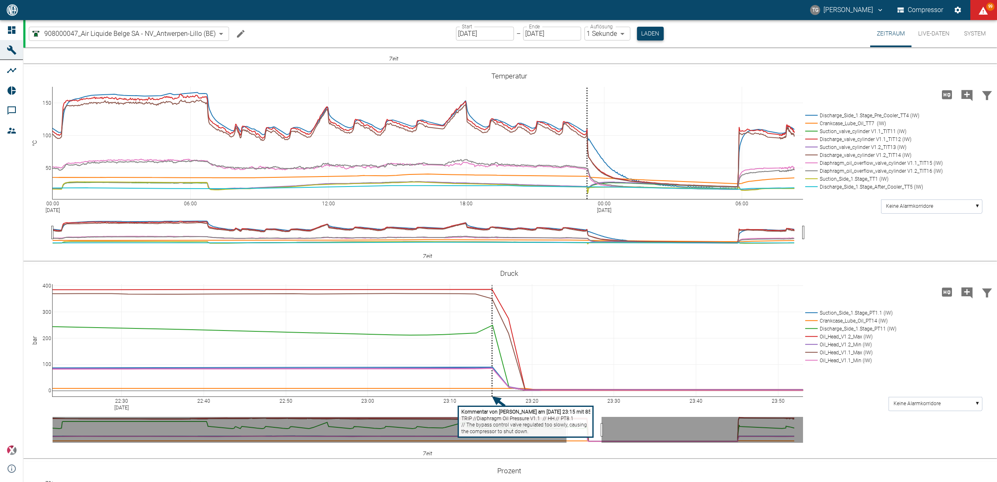
click at [642, 32] on button "Laden" at bounding box center [650, 34] width 27 height 14
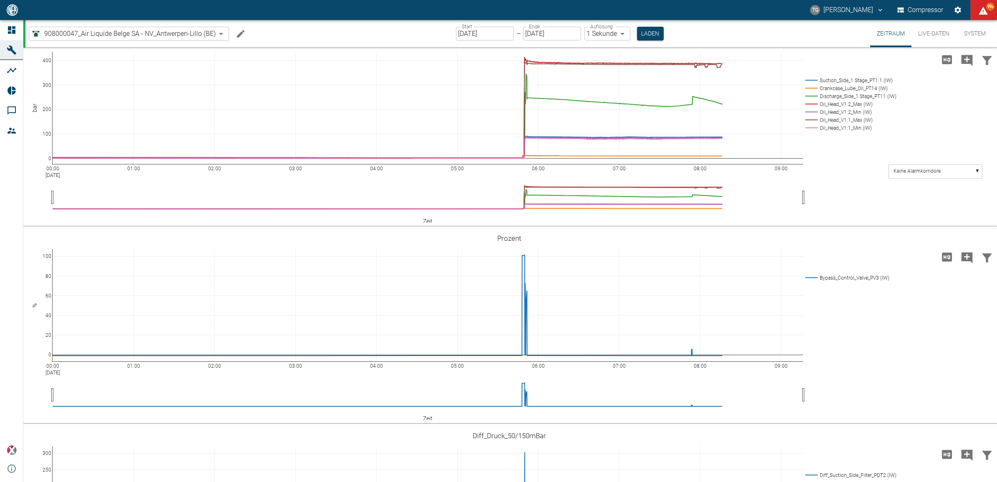
scroll to position [678, 0]
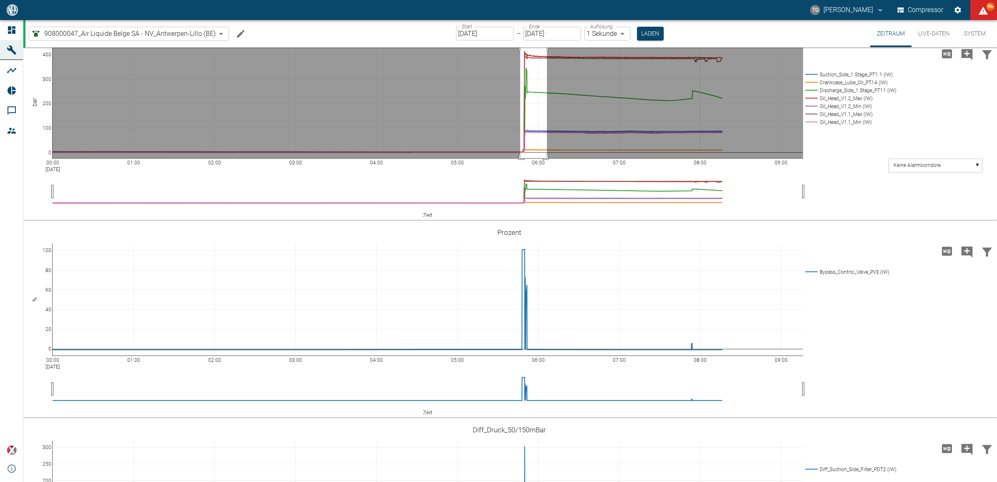
drag, startPoint x: 520, startPoint y: 180, endPoint x: 547, endPoint y: 294, distance: 117.0
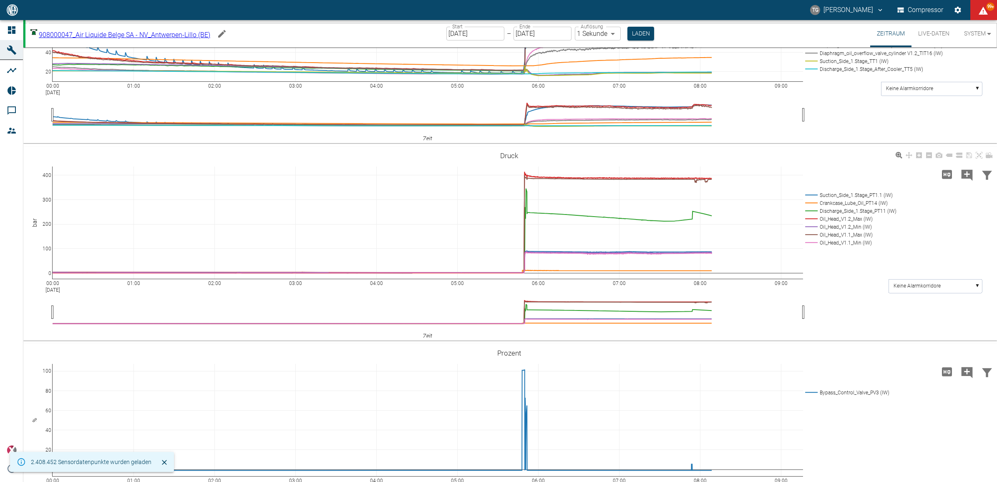
scroll to position [574, 0]
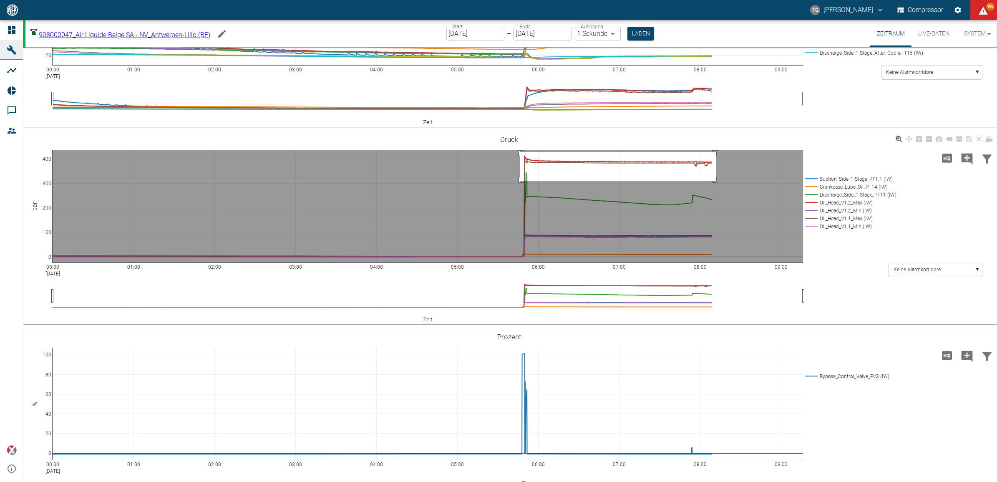
drag, startPoint x: 520, startPoint y: 285, endPoint x: 718, endPoint y: 314, distance: 199.4
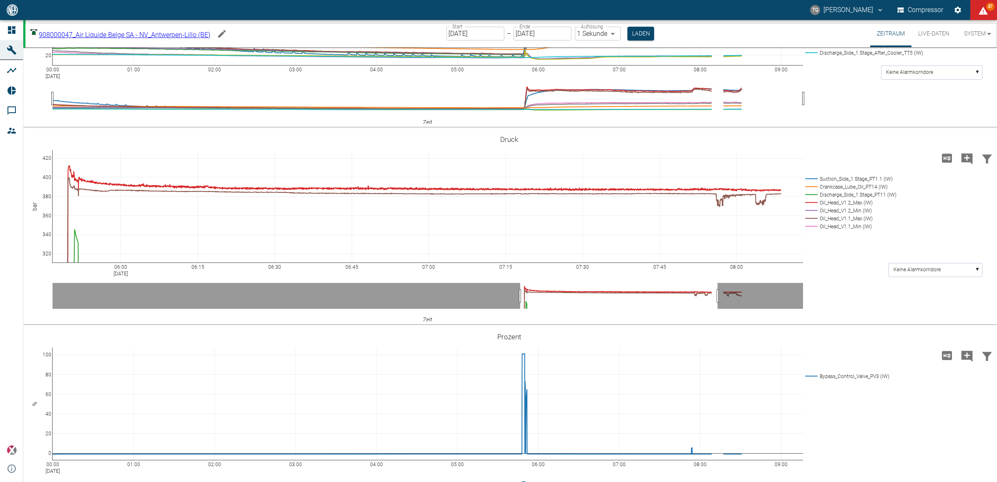
click at [227, 30] on icon "Machine bearbeiten" at bounding box center [222, 34] width 10 height 10
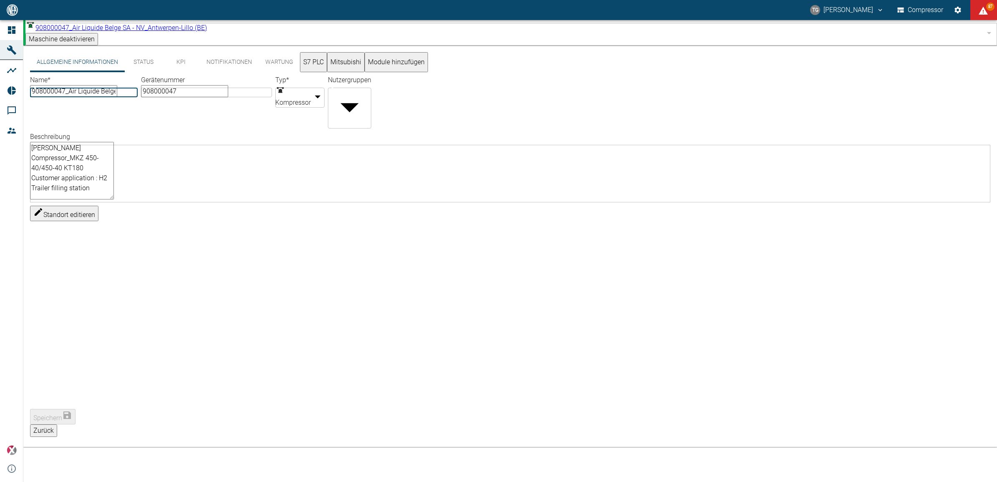
scroll to position [0, 0]
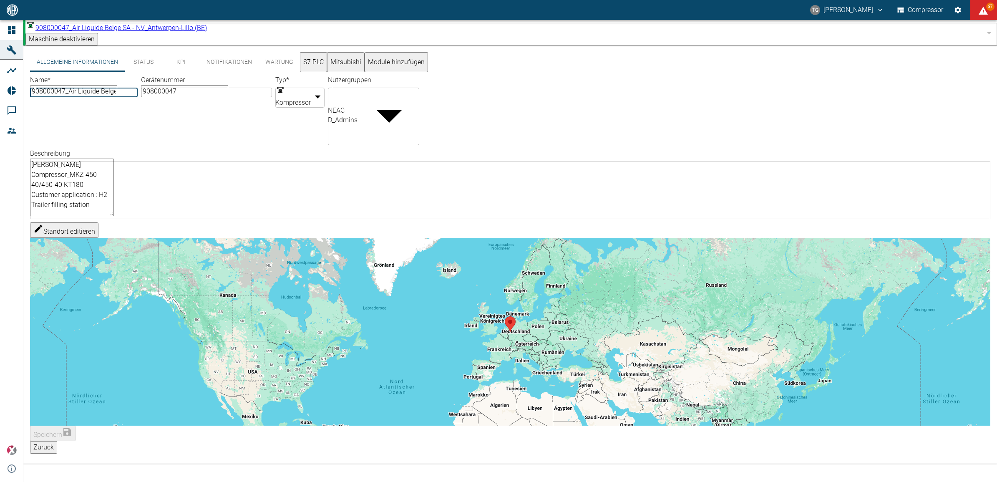
click at [213, 57] on button "Notifikationen" at bounding box center [229, 62] width 59 height 20
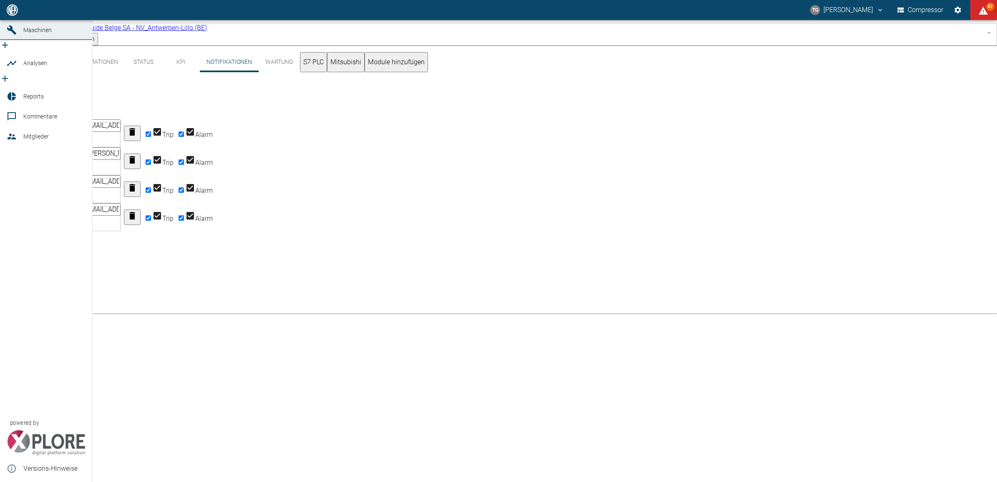
click at [11, 14] on icon at bounding box center [12, 10] width 8 height 8
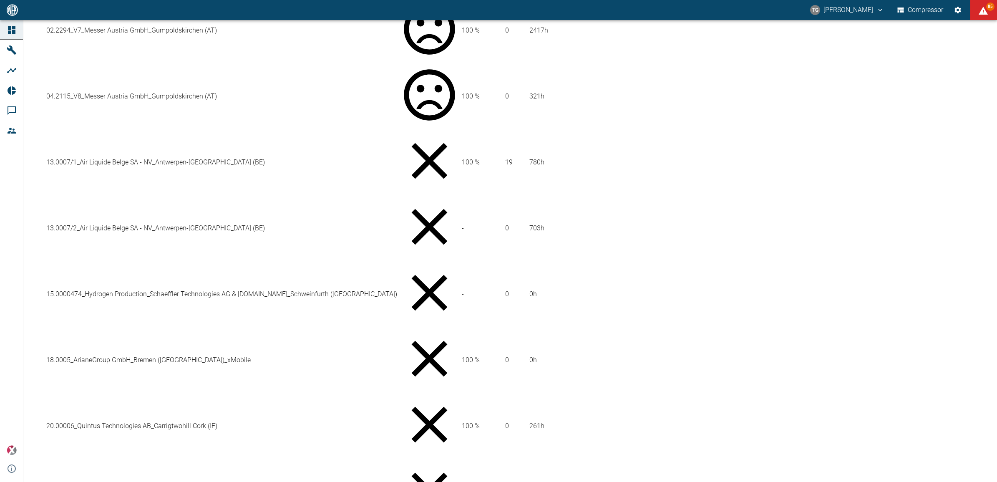
scroll to position [513, 0]
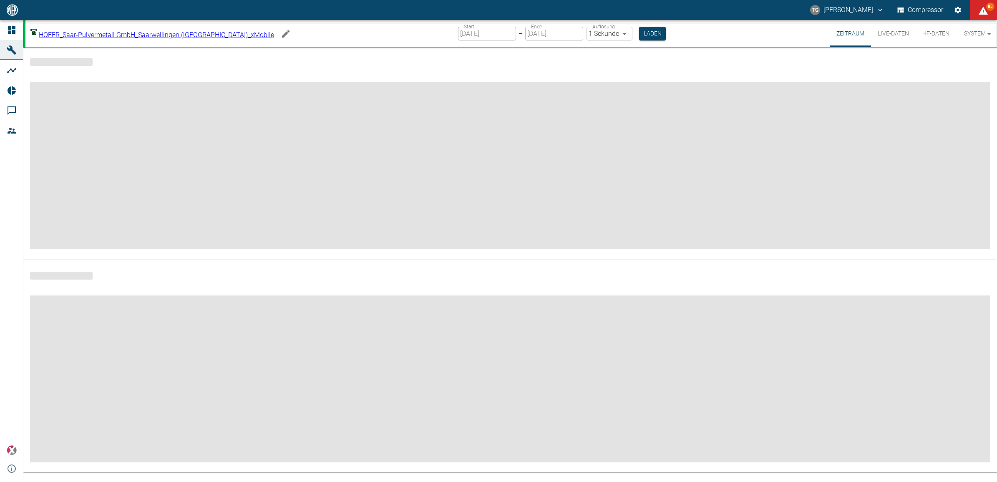
click at [282, 34] on icon "Machine bearbeiten" at bounding box center [286, 34] width 8 height 8
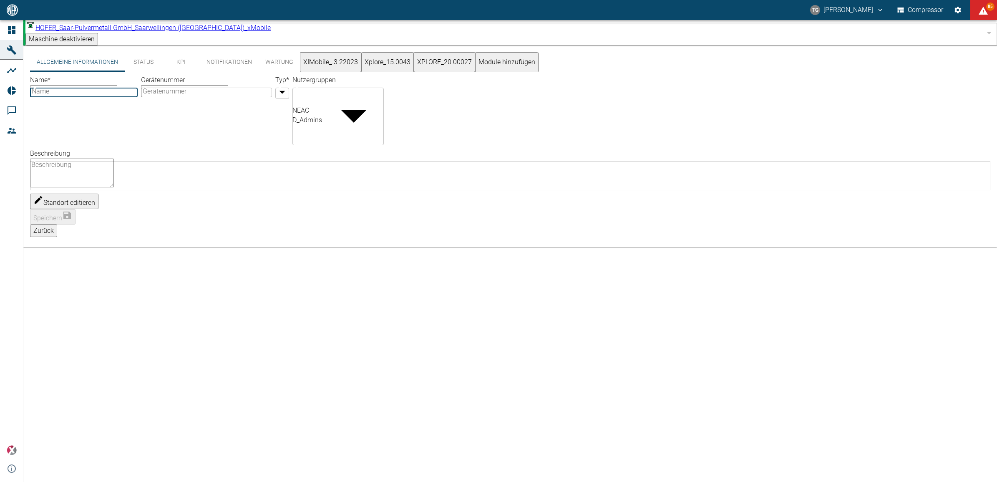
type input "HOFER_Saar-Pulvermetall GmbH_Saarwellingen ([GEOGRAPHIC_DATA])_xMobile"
type input "Compressor"
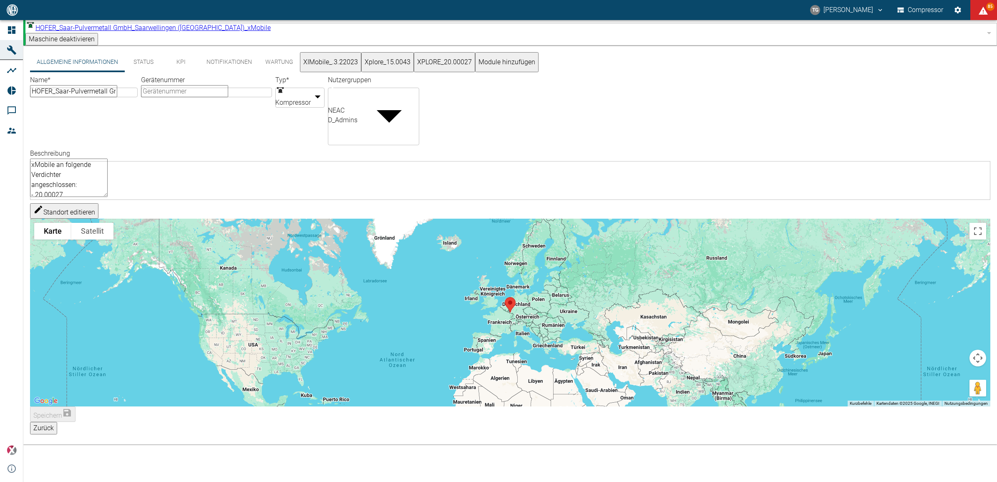
click at [231, 55] on button "Notifikationen" at bounding box center [229, 62] width 59 height 20
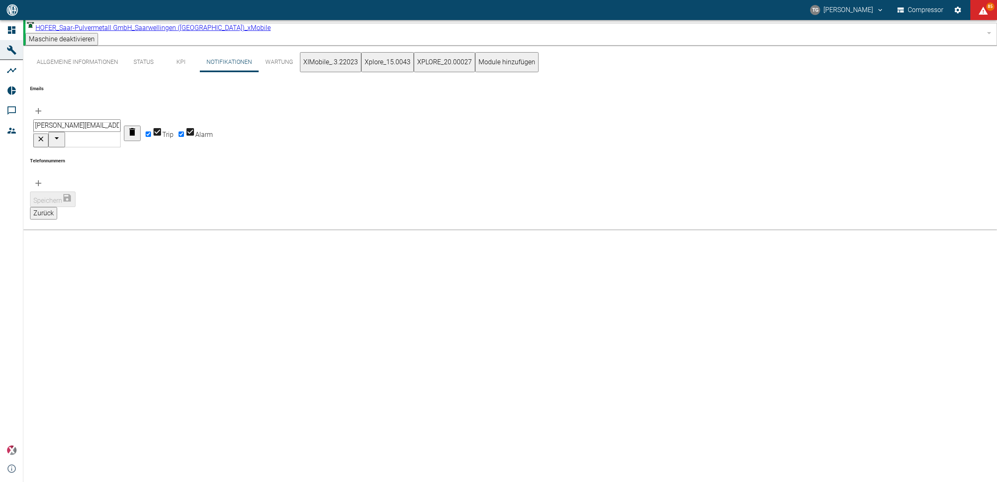
click at [43, 106] on icon "button" at bounding box center [38, 111] width 10 height 10
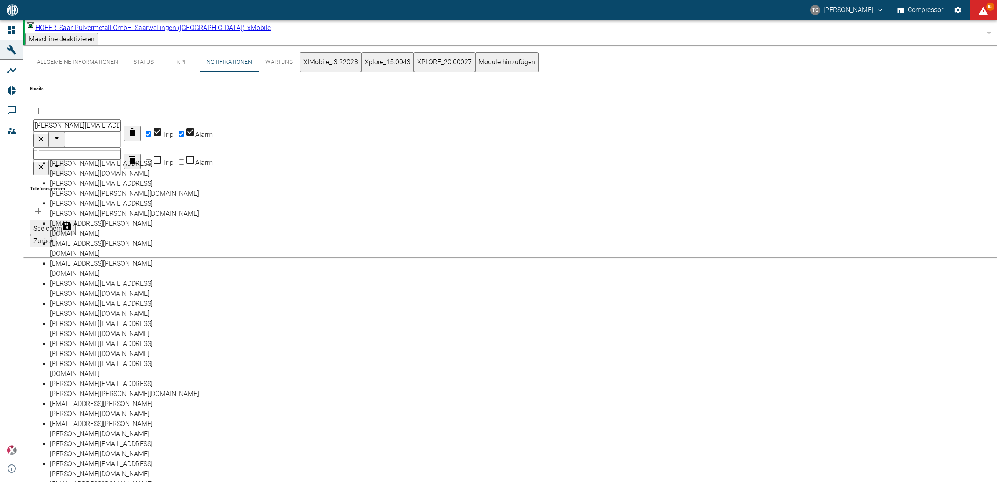
click at [76, 147] on input "text" at bounding box center [76, 153] width 87 height 13
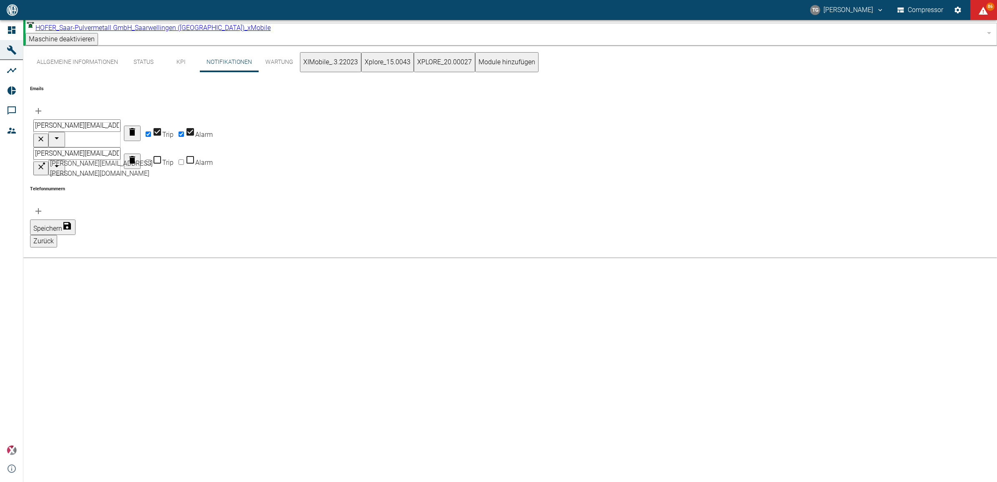
type input "christoph.palm@neuman-esser.com"
click at [151, 159] on input "Trip" at bounding box center [148, 161] width 5 height 5
checkbox input "true"
click at [184, 159] on input "Alarm" at bounding box center [181, 161] width 5 height 5
checkbox input "true"
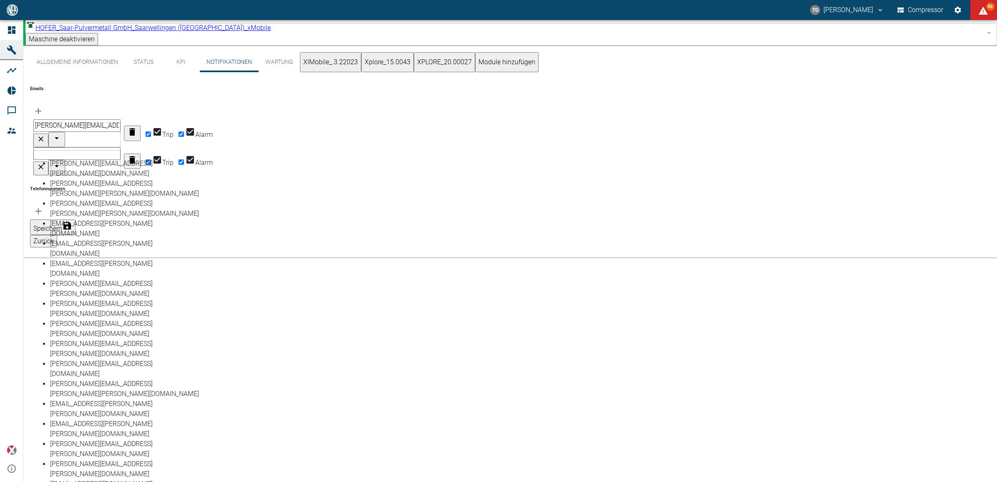
click at [121, 147] on input "text" at bounding box center [76, 153] width 87 height 13
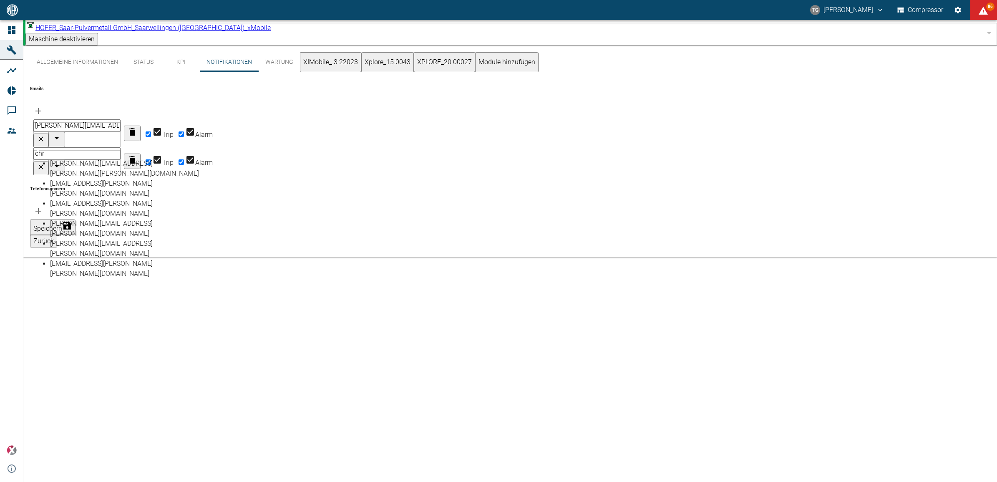
click at [86, 239] on li "christoph.palm@neuman-esser.com" at bounding box center [125, 249] width 150 height 20
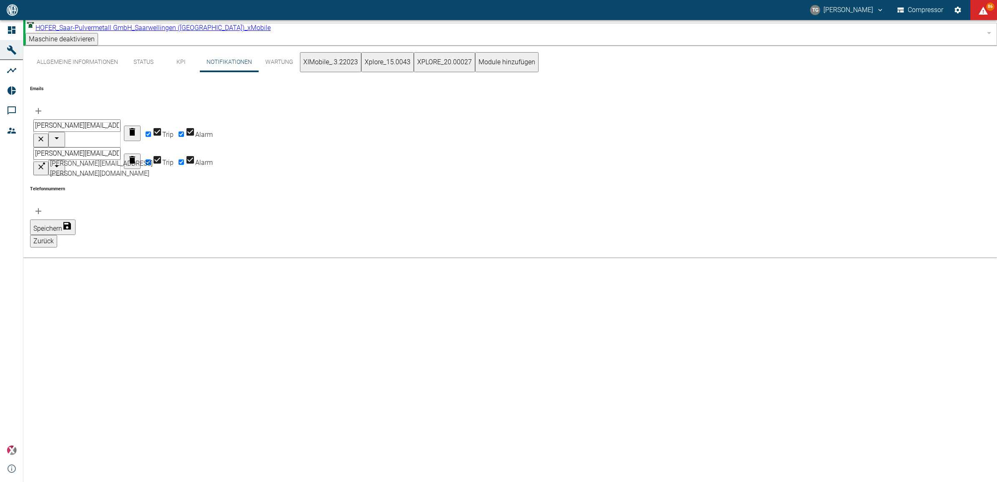
click at [119, 164] on li "christoph.palm@neuman-esser.com" at bounding box center [125, 169] width 150 height 20
type input "christoph.palm@neuman-esser.com"
click at [280, 205] on div "Allgemeine Informationen Status KPI Notifikationen Wartung XIMobile_.3.22023 Xp…" at bounding box center [510, 263] width 974 height 436
click at [43, 206] on icon "button" at bounding box center [38, 211] width 10 height 10
click at [43, 106] on icon "button" at bounding box center [38, 111] width 10 height 10
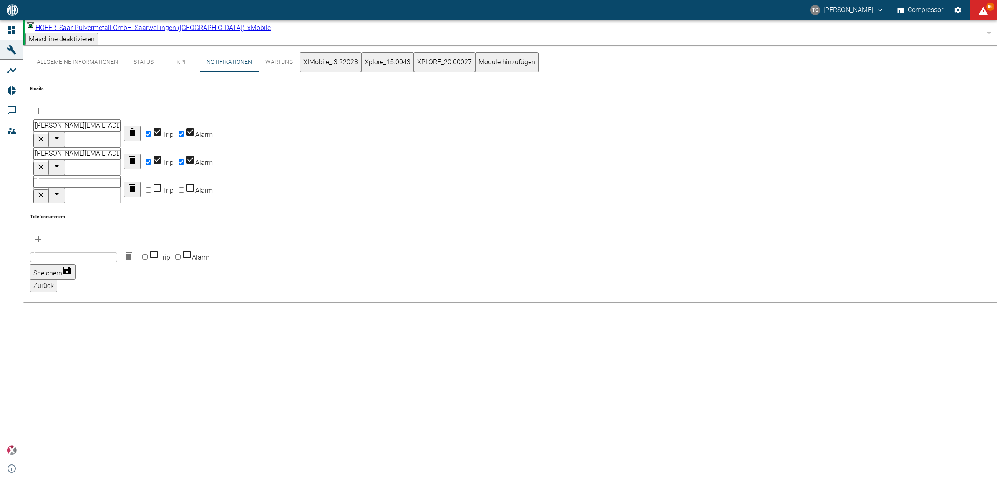
click at [82, 175] on input "text" at bounding box center [76, 181] width 87 height 13
click at [73, 193] on li "luca.corigliano@neuman-esser.com" at bounding box center [125, 199] width 150 height 20
type input "luca.corigliano@neuman-esser.com"
click at [151, 187] on input "Trip" at bounding box center [148, 189] width 5 height 5
checkbox input "true"
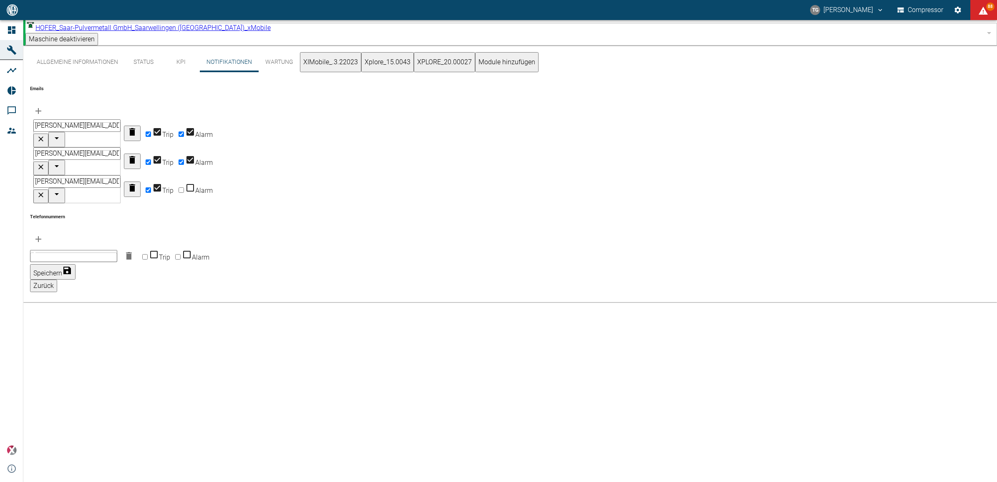
click at [184, 187] on input "Alarm" at bounding box center [181, 189] width 5 height 5
checkbox input "true"
click at [43, 106] on icon "button" at bounding box center [38, 111] width 10 height 10
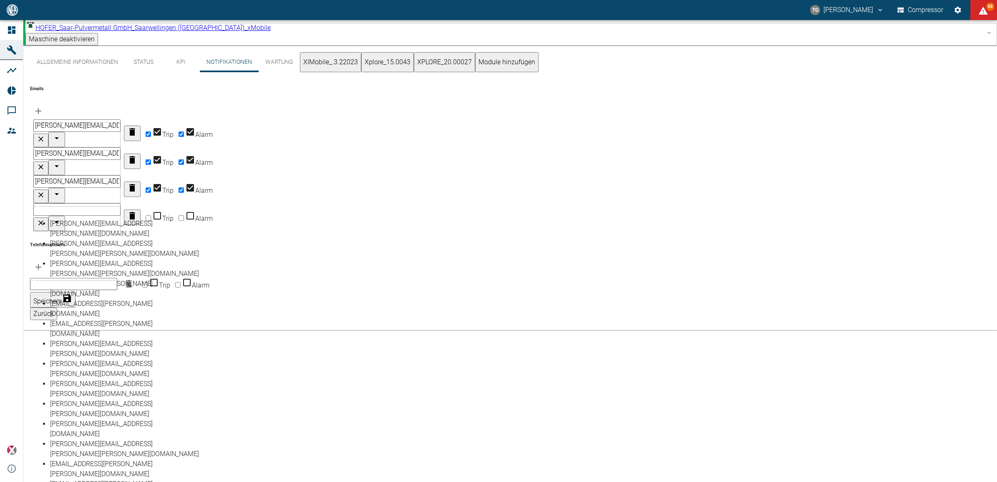
click at [113, 203] on input "text" at bounding box center [76, 209] width 87 height 13
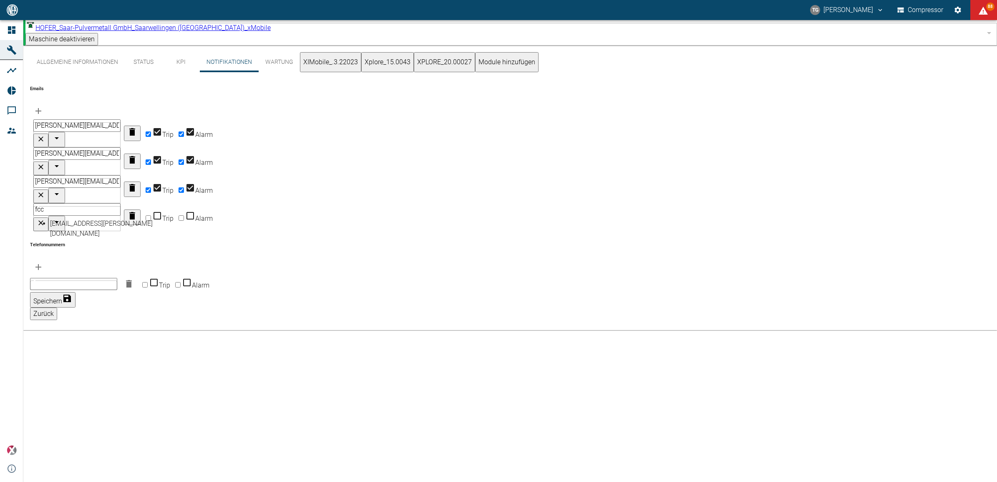
click at [61, 224] on li "fcc-monitoring@neuman-esser.com" at bounding box center [125, 229] width 150 height 20
type input "fcc-monitoring@neuman-esser.com"
click at [151, 215] on input "Trip" at bounding box center [148, 217] width 5 height 5
checkbox input "true"
click at [184, 215] on input "Alarm" at bounding box center [181, 217] width 5 height 5
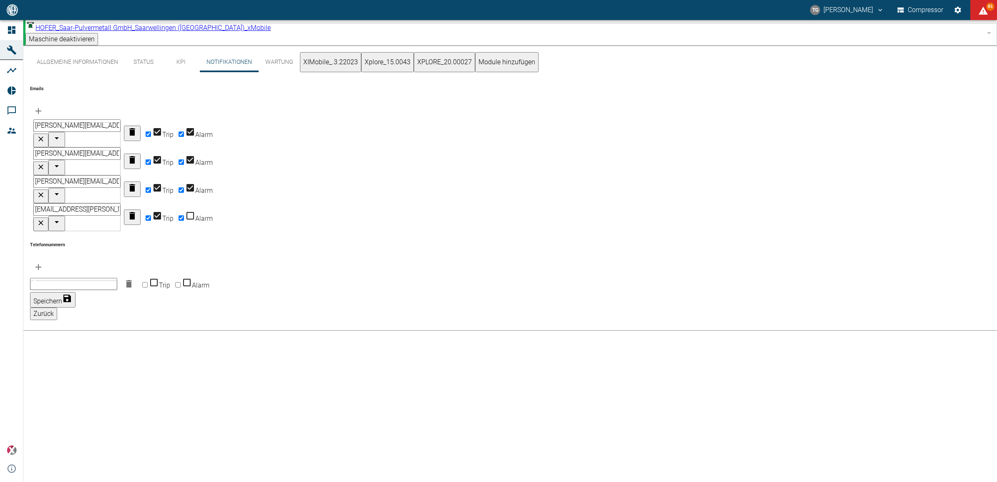
checkbox input "true"
click at [76, 292] on button "Speichern" at bounding box center [52, 299] width 45 height 15
click at [47, 343] on div "Allgemeine Informationen Status KPI Notifikationen Wartung XIMobile_.3.22023 Xp…" at bounding box center [510, 263] width 974 height 436
drag, startPoint x: 277, startPoint y: 224, endPoint x: 161, endPoint y: 223, distance: 116.0
click at [268, 242] on div "Telefonnummern" at bounding box center [510, 259] width 960 height 34
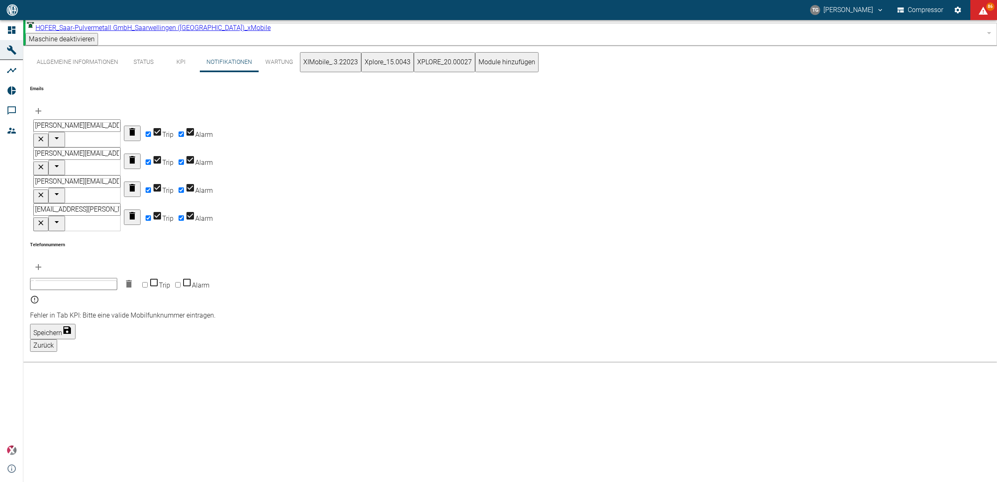
drag, startPoint x: 198, startPoint y: 242, endPoint x: 174, endPoint y: 247, distance: 25.2
click at [197, 275] on div "​ Trip Alarm" at bounding box center [510, 283] width 960 height 17
click at [117, 278] on input "text" at bounding box center [73, 284] width 87 height 12
click at [134, 279] on icon "button" at bounding box center [129, 284] width 10 height 10
click at [76, 275] on button "Speichern" at bounding box center [52, 282] width 45 height 15
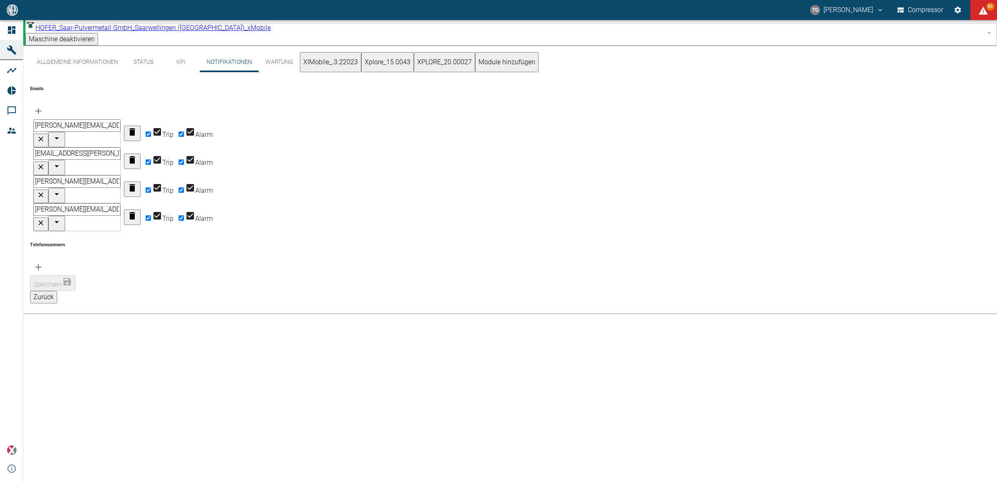
click at [254, 276] on div "Allgemeine Informationen Status KPI Notifikationen Wartung XIMobile_.3.22023 Xp…" at bounding box center [510, 263] width 974 height 436
click at [63, 60] on button "Allgemeine Informationen" at bounding box center [77, 62] width 95 height 20
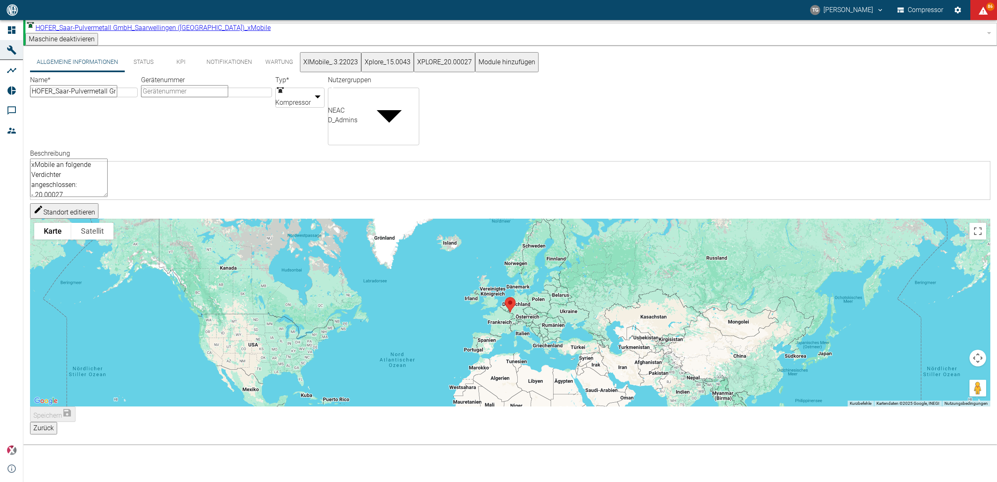
click at [149, 58] on button "Status" at bounding box center [144, 62] width 38 height 20
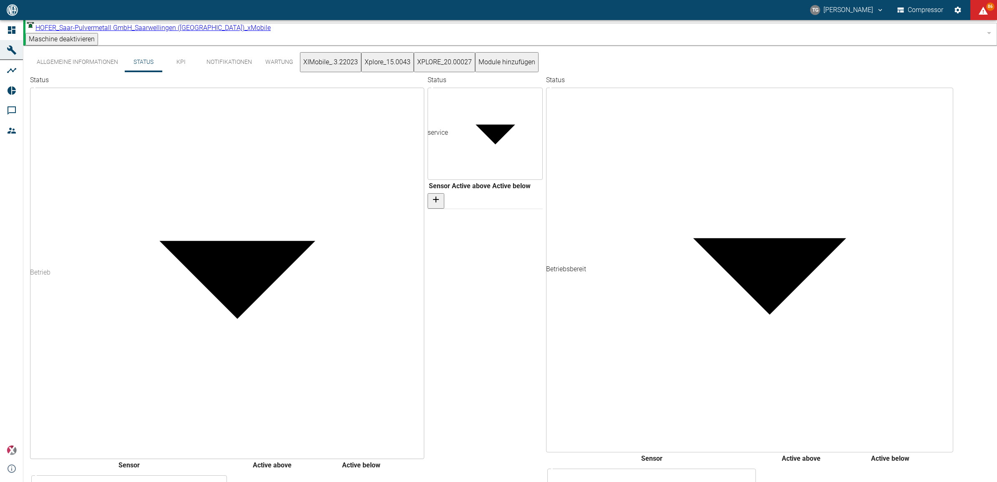
click at [182, 59] on button "KPI" at bounding box center [181, 62] width 38 height 20
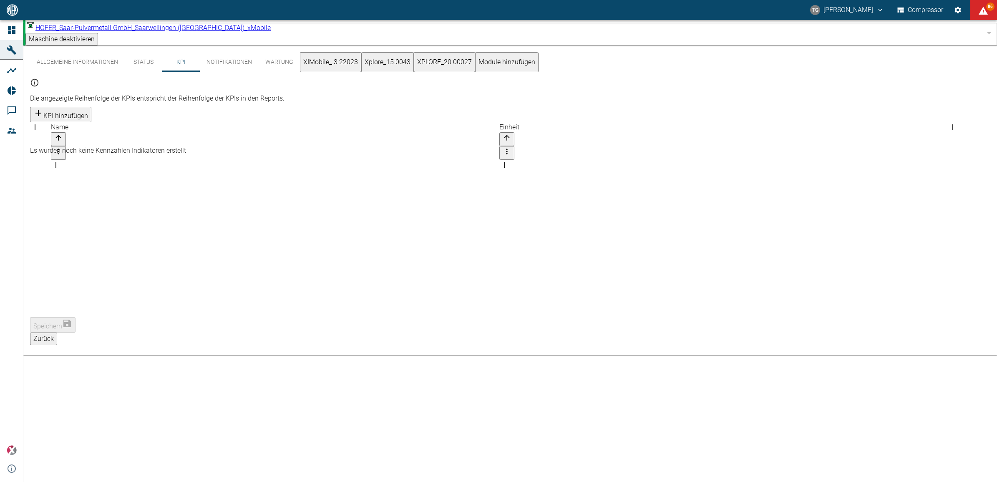
click at [83, 53] on button "Allgemeine Informationen" at bounding box center [77, 62] width 95 height 20
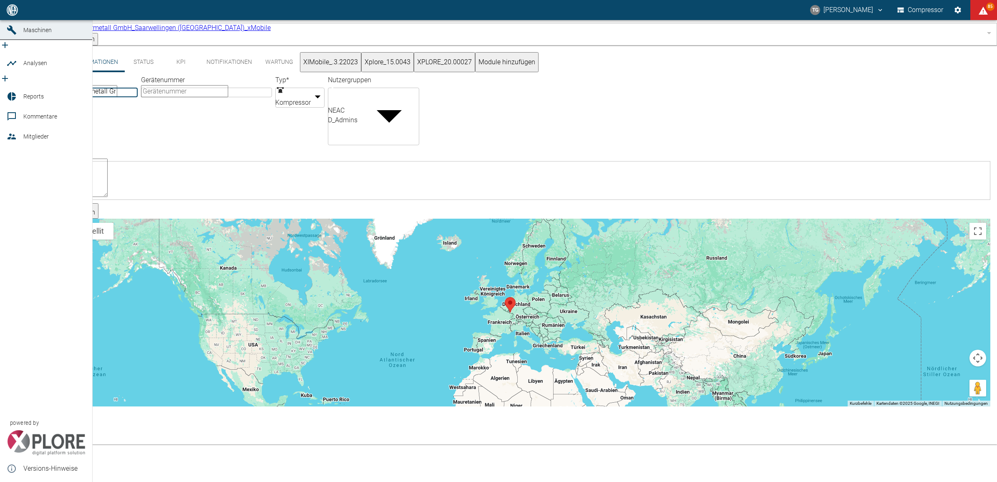
click at [4, 20] on link "Dashboard" at bounding box center [46, 10] width 92 height 20
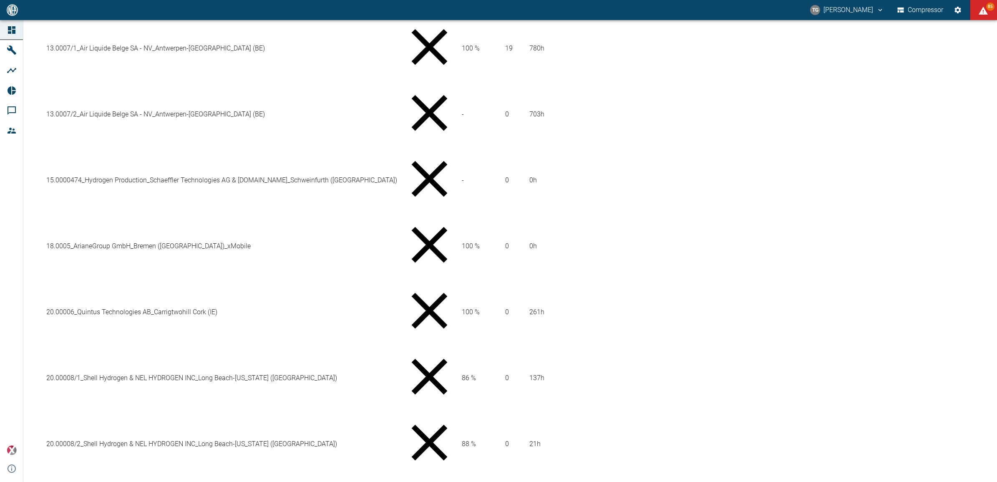
scroll to position [513, 0]
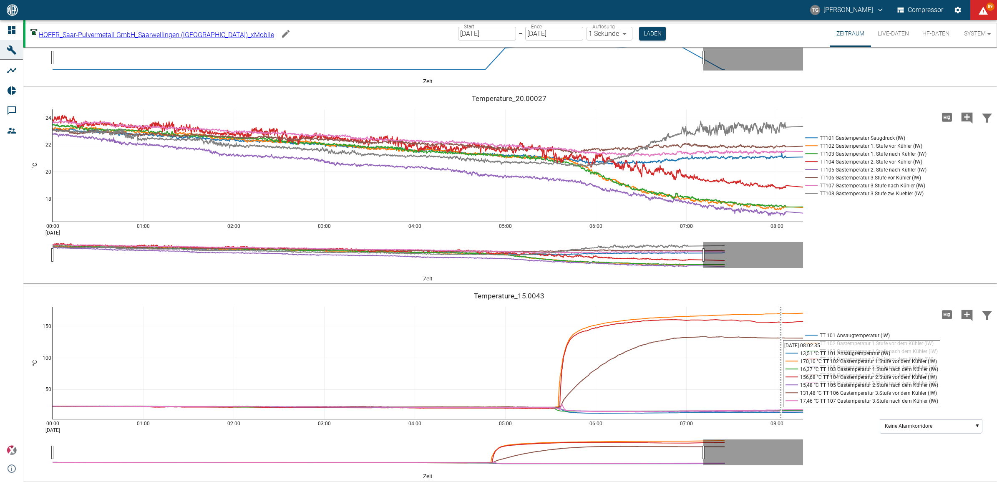
scroll to position [313, 0]
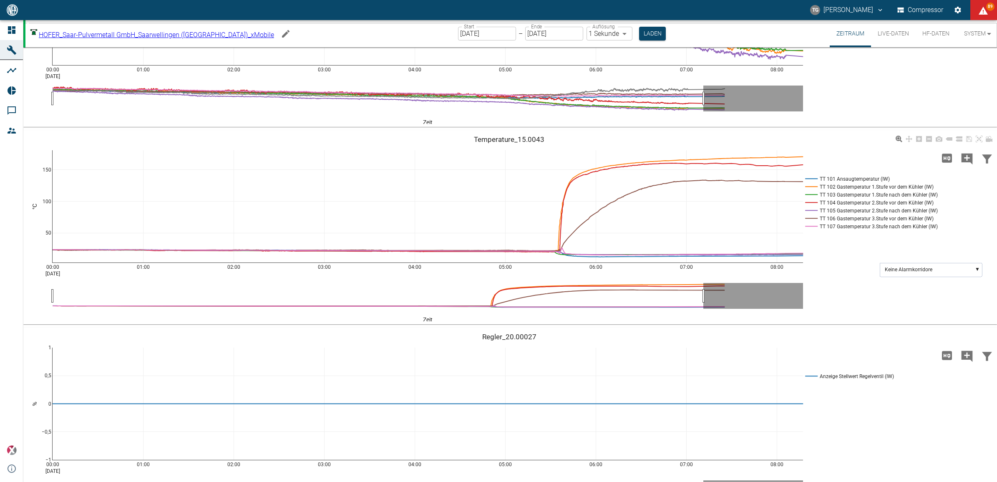
click at [852, 301] on div "00:00 Aug 26, 2025 01:00 02:00 03:00 04:00 05:00 06:00 07:00 08:00 50 100 150 T…" at bounding box center [509, 228] width 972 height 188
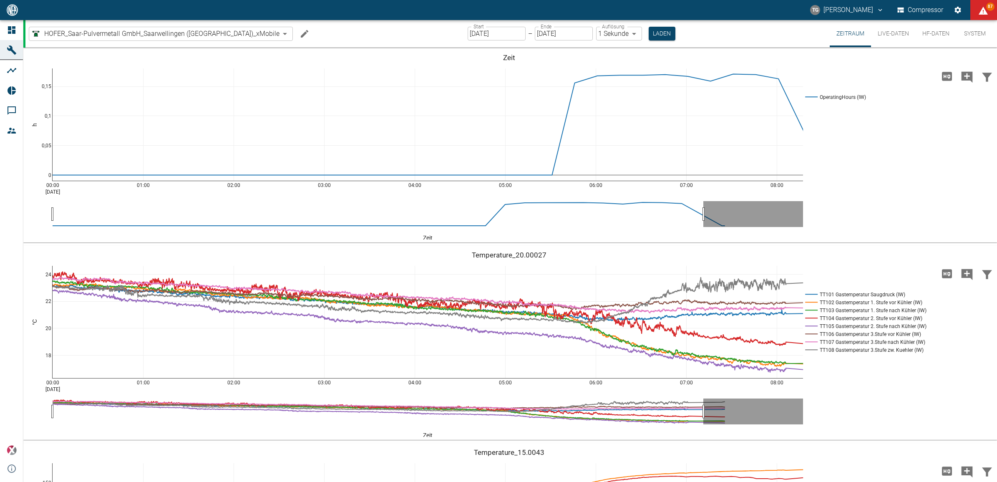
scroll to position [313, 0]
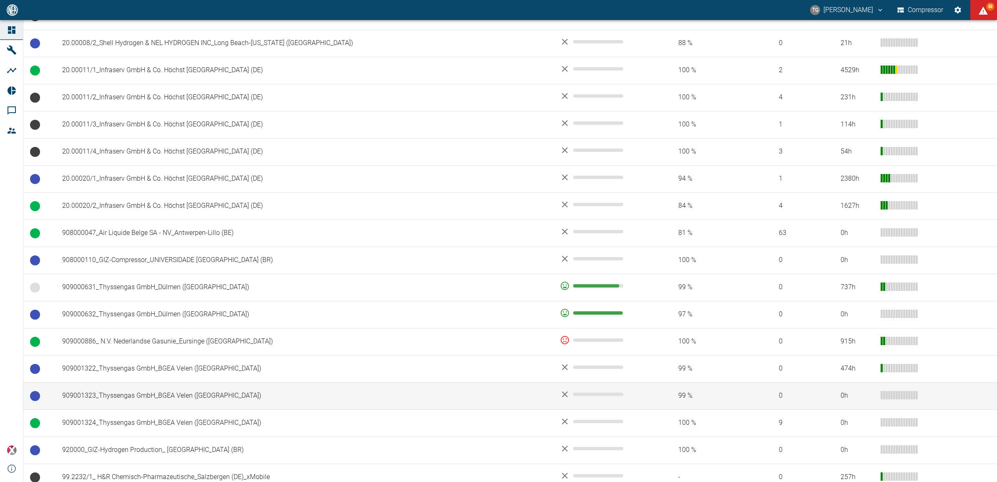
scroll to position [409, 0]
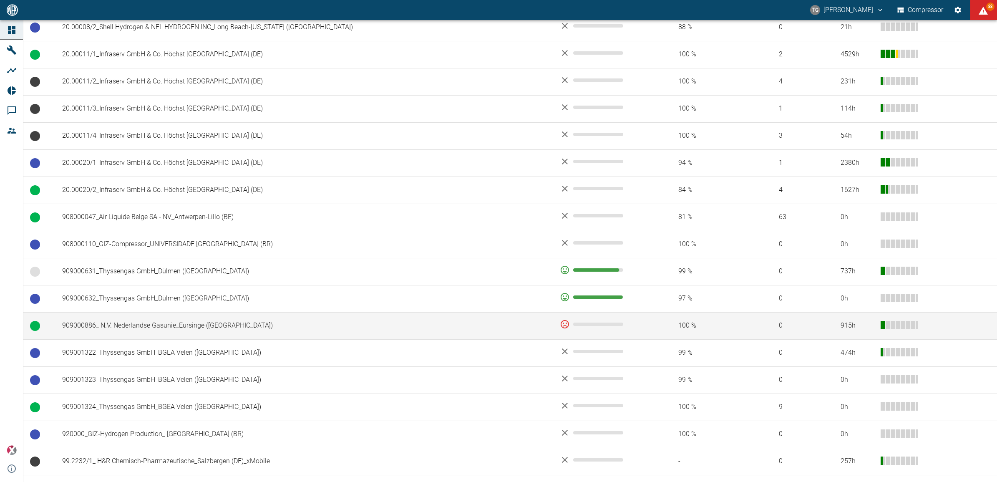
click at [162, 319] on td "909000886_ N.V. Nederlandse Gasunie_Eursinge ([GEOGRAPHIC_DATA])" at bounding box center [304, 325] width 498 height 27
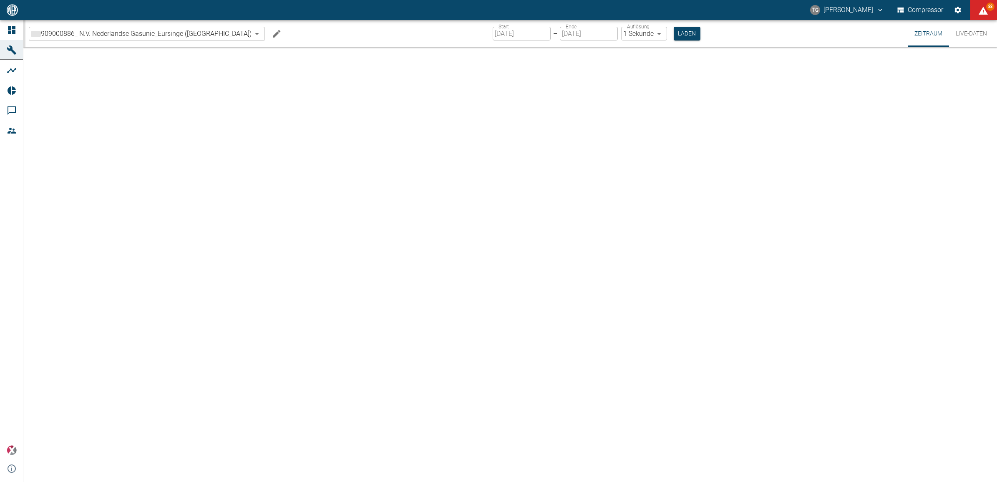
type input "2min"
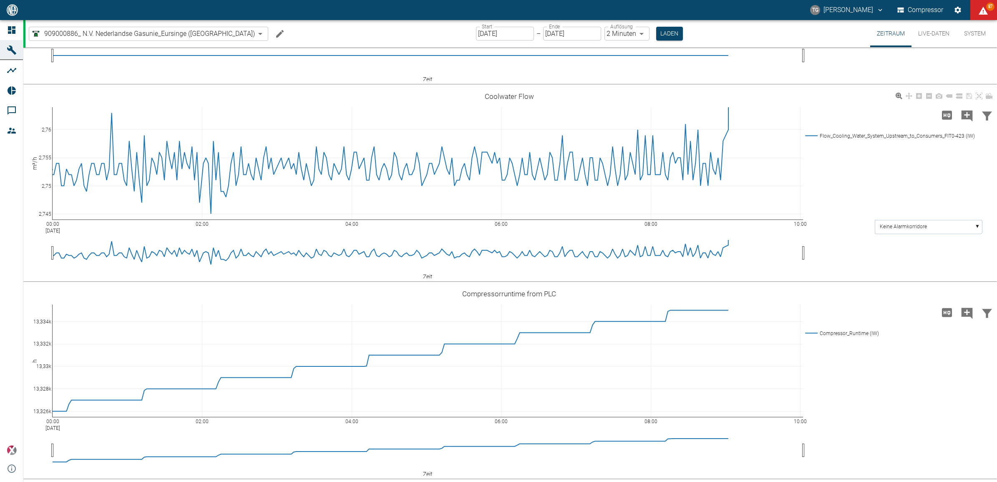
scroll to position [2451, 0]
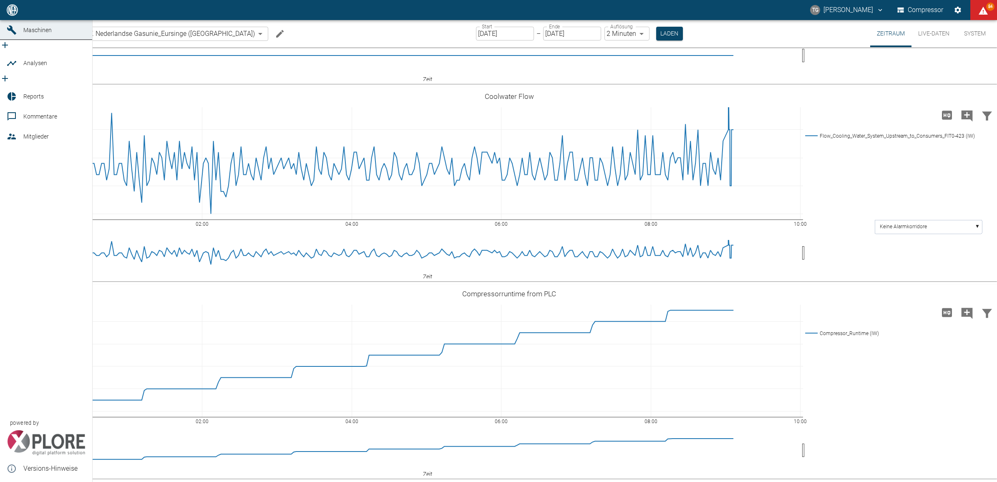
click at [40, 113] on span "Kommentare" at bounding box center [40, 116] width 34 height 7
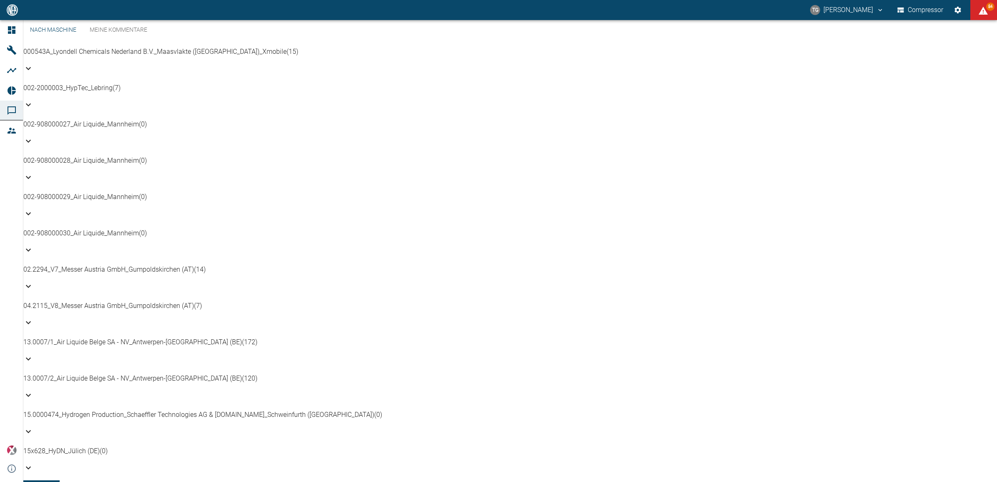
scroll to position [313, 0]
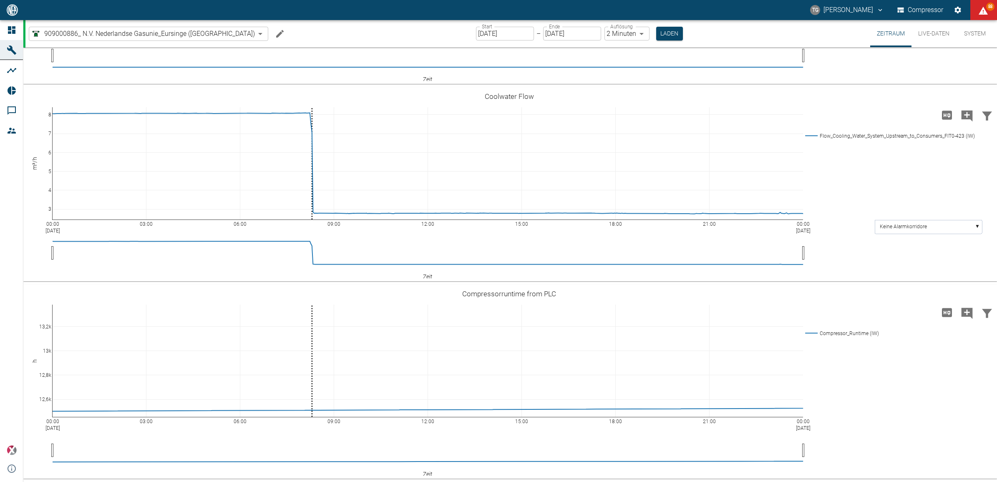
scroll to position [2399, 0]
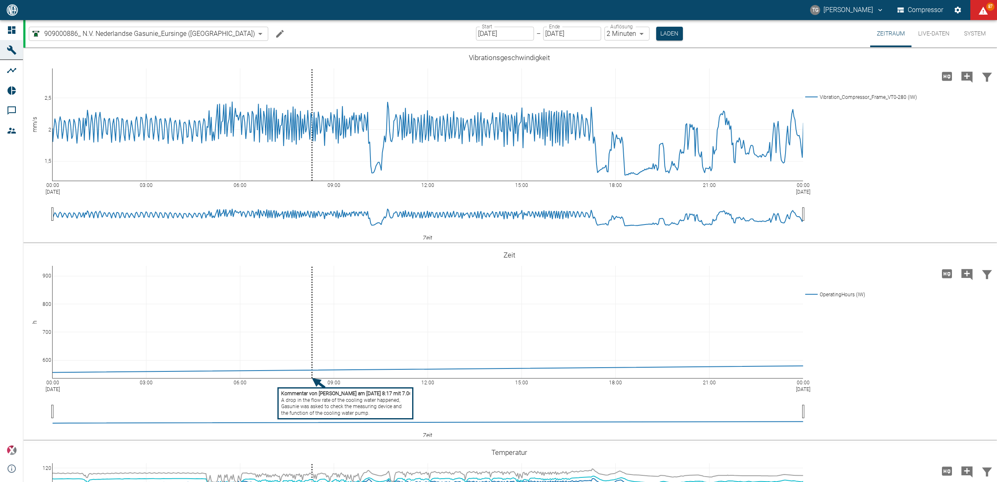
scroll to position [2399, 0]
